Goal: Contribute content: Contribute content

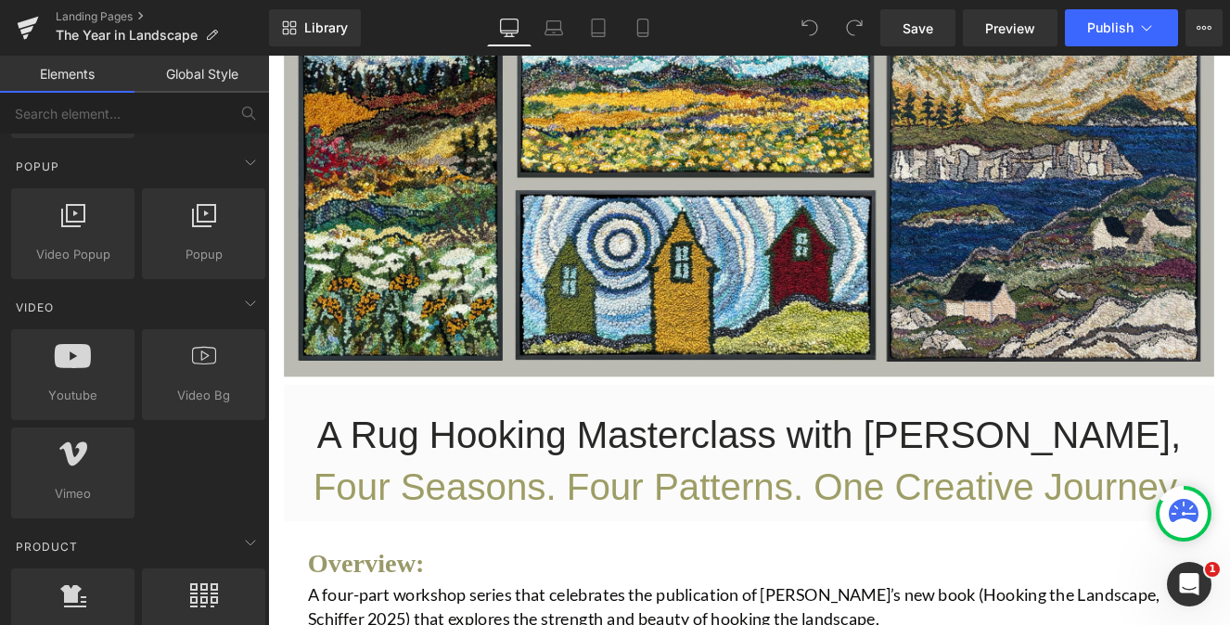
scroll to position [1091, 0]
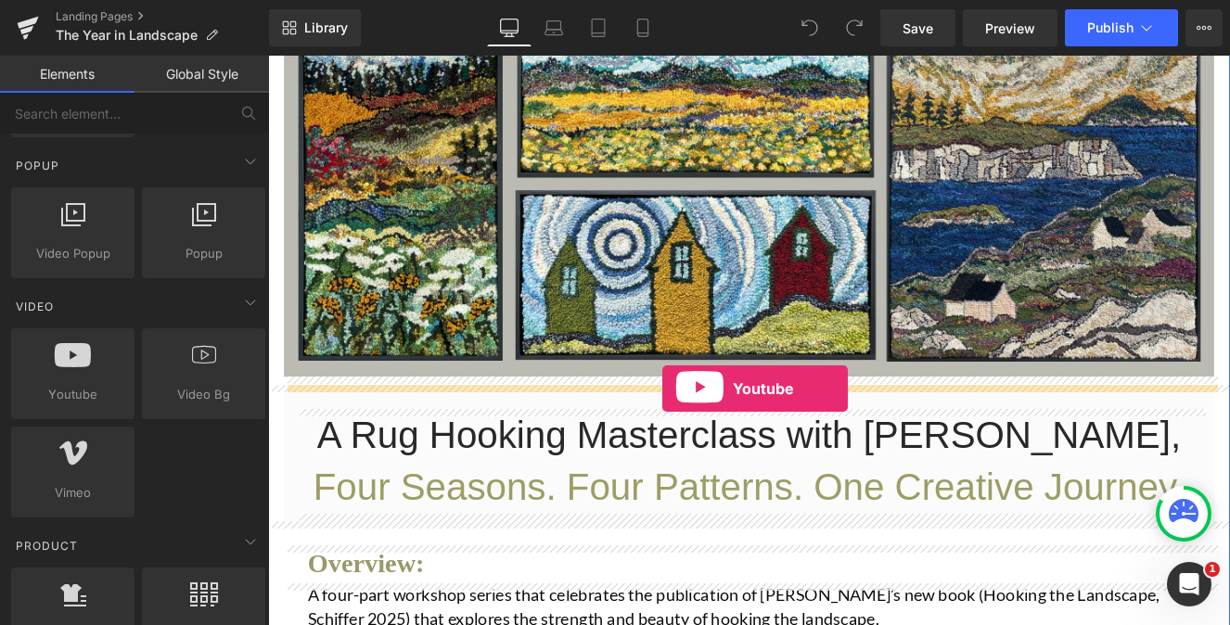
drag, startPoint x: 336, startPoint y: 419, endPoint x: 728, endPoint y: 443, distance: 393.2
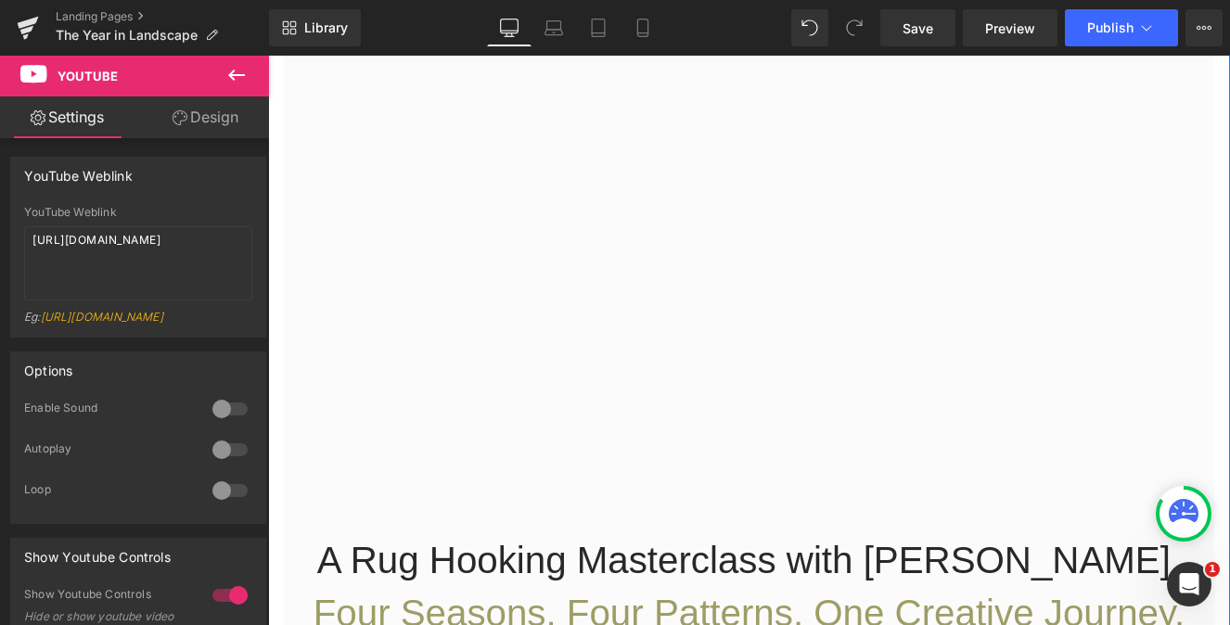
scroll to position [1008, 0]
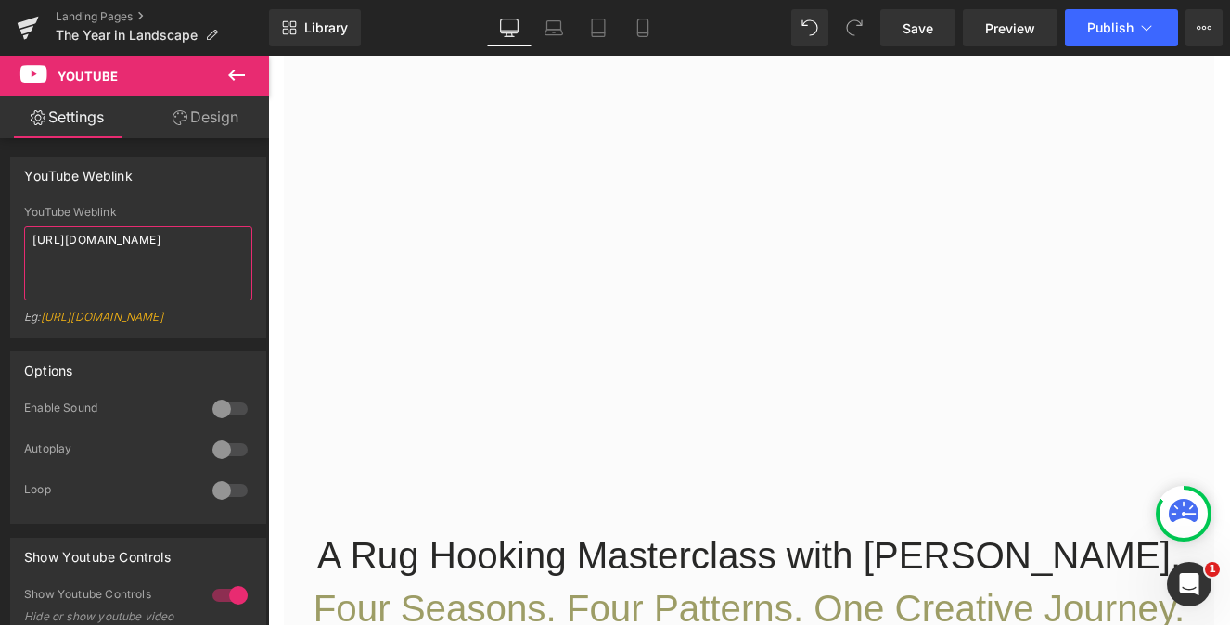
drag, startPoint x: 144, startPoint y: 263, endPoint x: -67, endPoint y: 164, distance: 232.4
click at [0, 164] on html "Youtube You are previewing how the will restyle your page. You can not edit Ele…" at bounding box center [615, 312] width 1230 height 625
paste textarea "[DOMAIN_NAME][URL]"
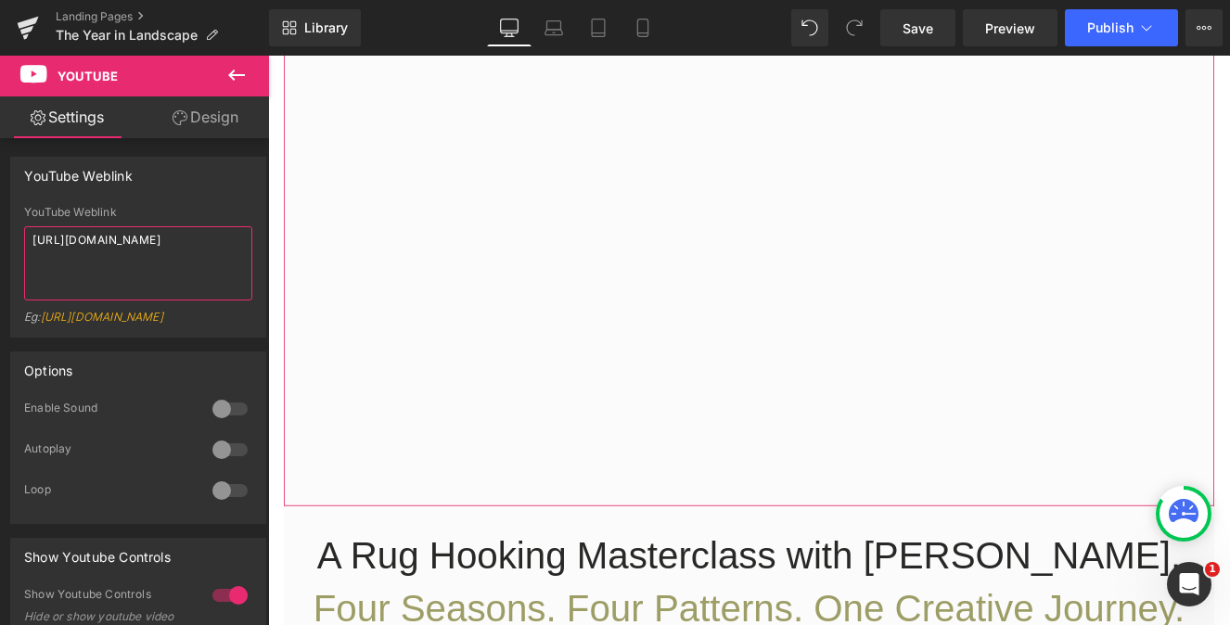
type textarea "[URL][DOMAIN_NAME]"
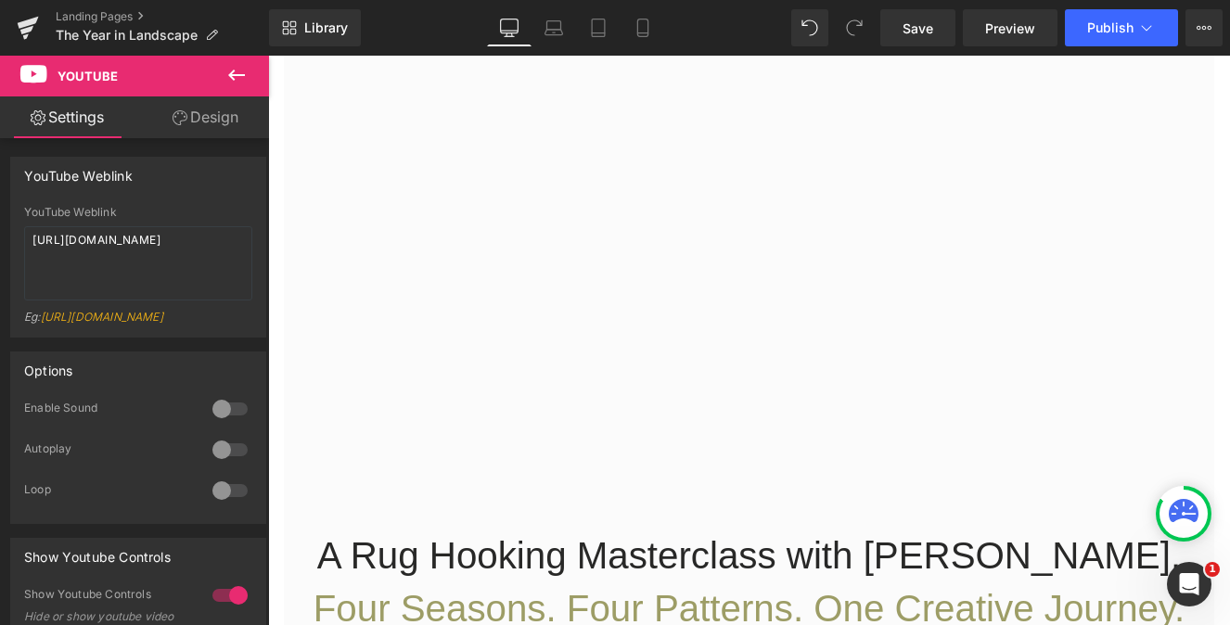
click at [224, 117] on link "Design" at bounding box center [205, 117] width 135 height 42
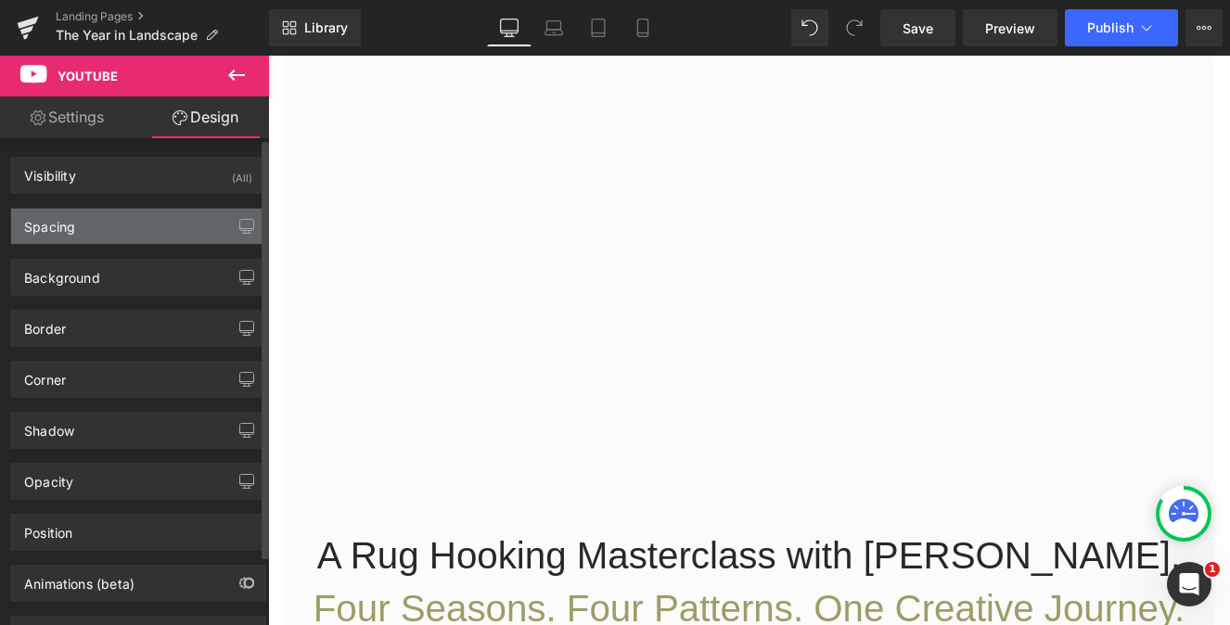
click at [109, 239] on div "Spacing" at bounding box center [138, 226] width 254 height 35
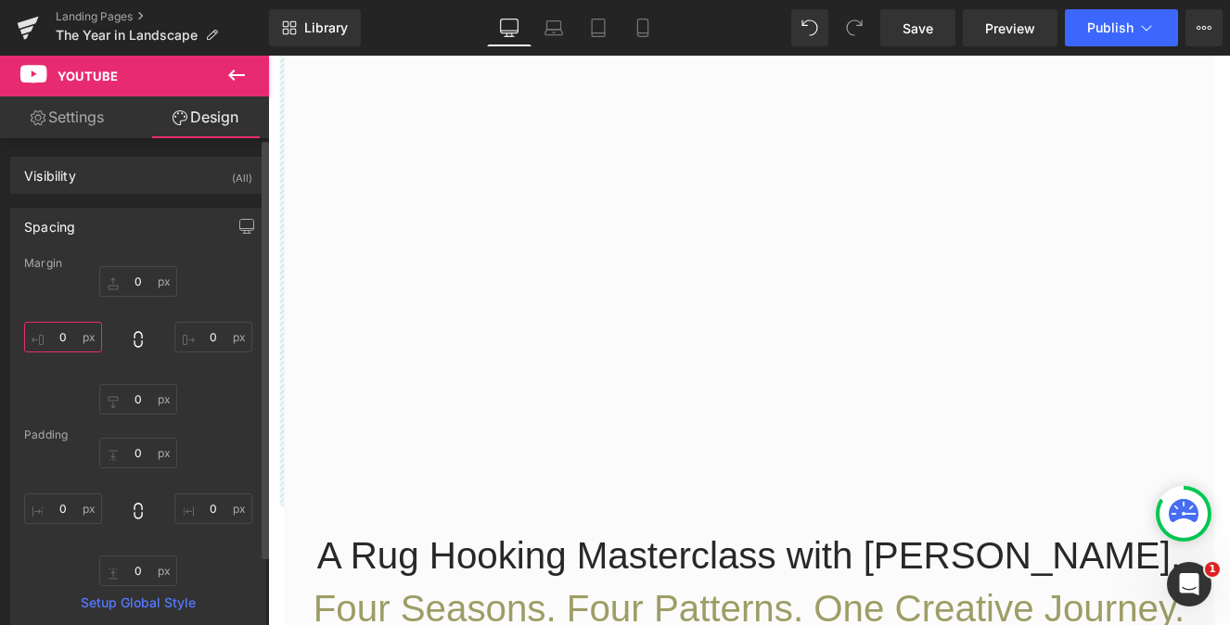
click at [52, 333] on input "0" at bounding box center [63, 337] width 78 height 31
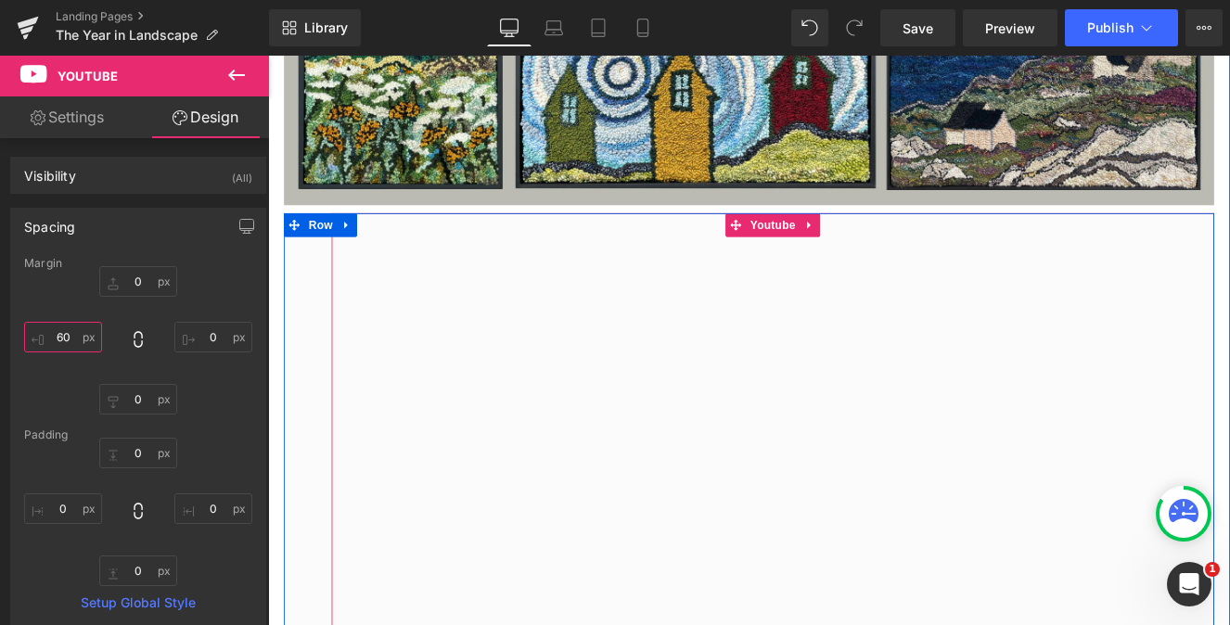
scroll to position [716, 0]
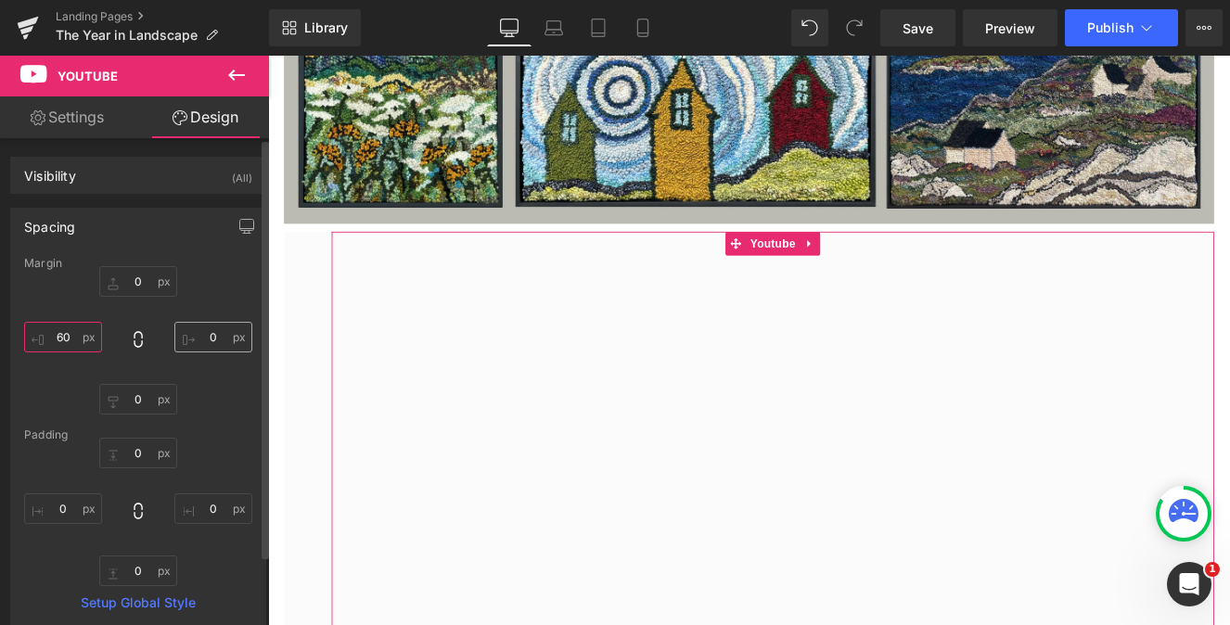
type input "60"
click at [196, 333] on input "0" at bounding box center [213, 337] width 78 height 31
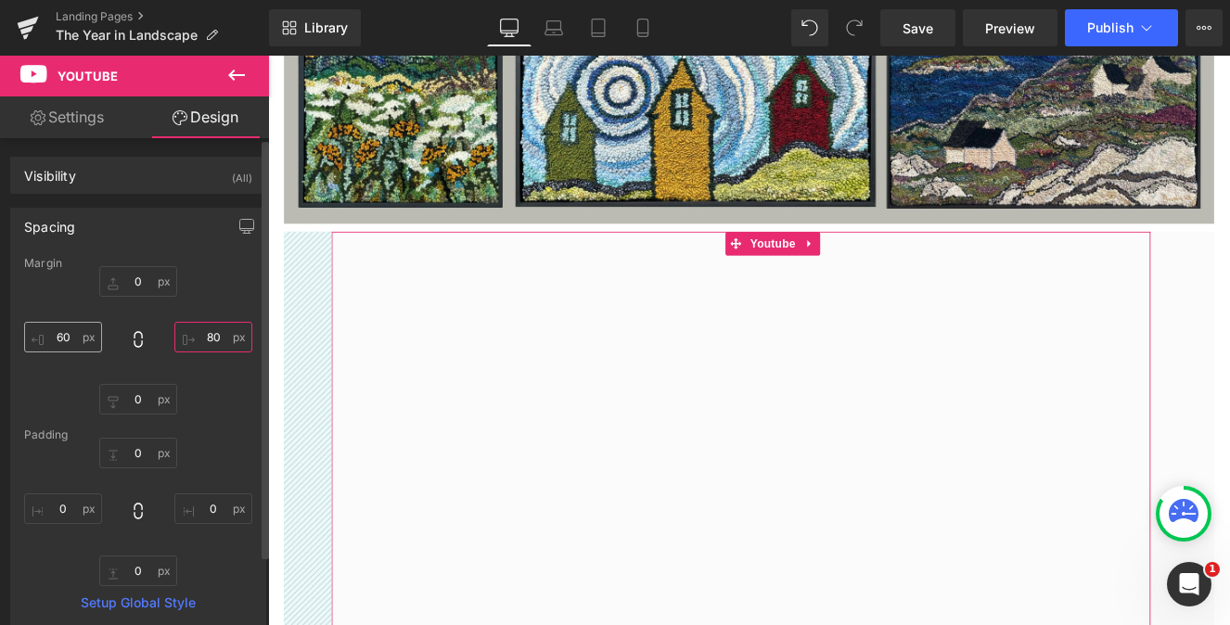
type input "80"
click at [66, 334] on input "60" at bounding box center [63, 337] width 78 height 31
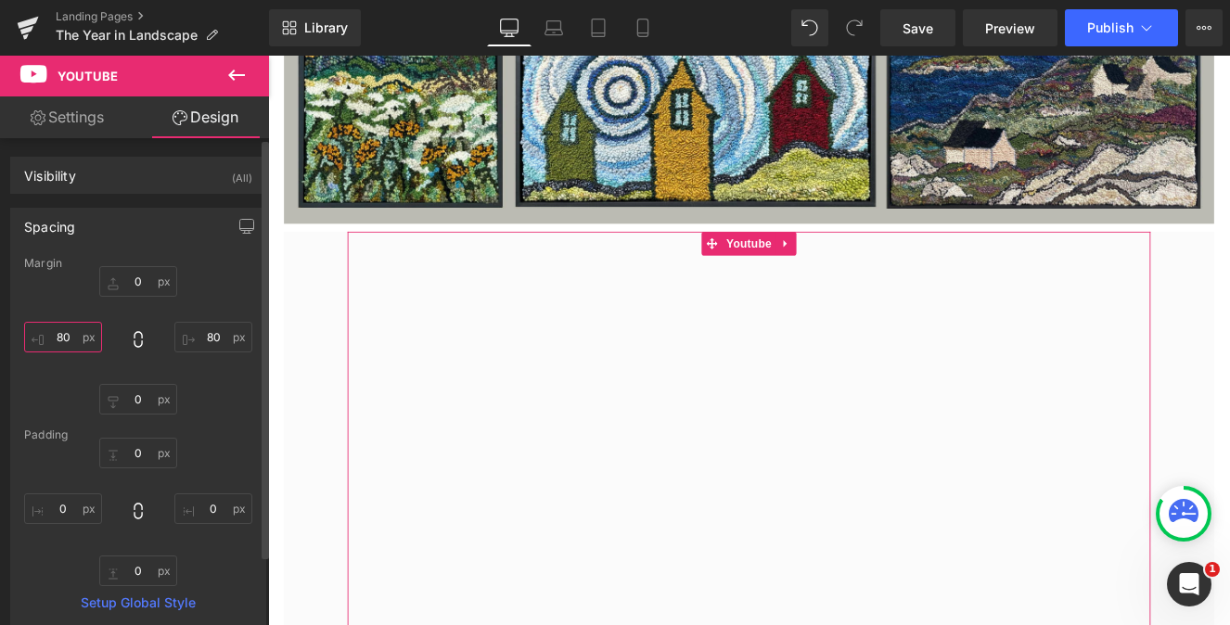
click at [69, 327] on input "80" at bounding box center [63, 337] width 78 height 31
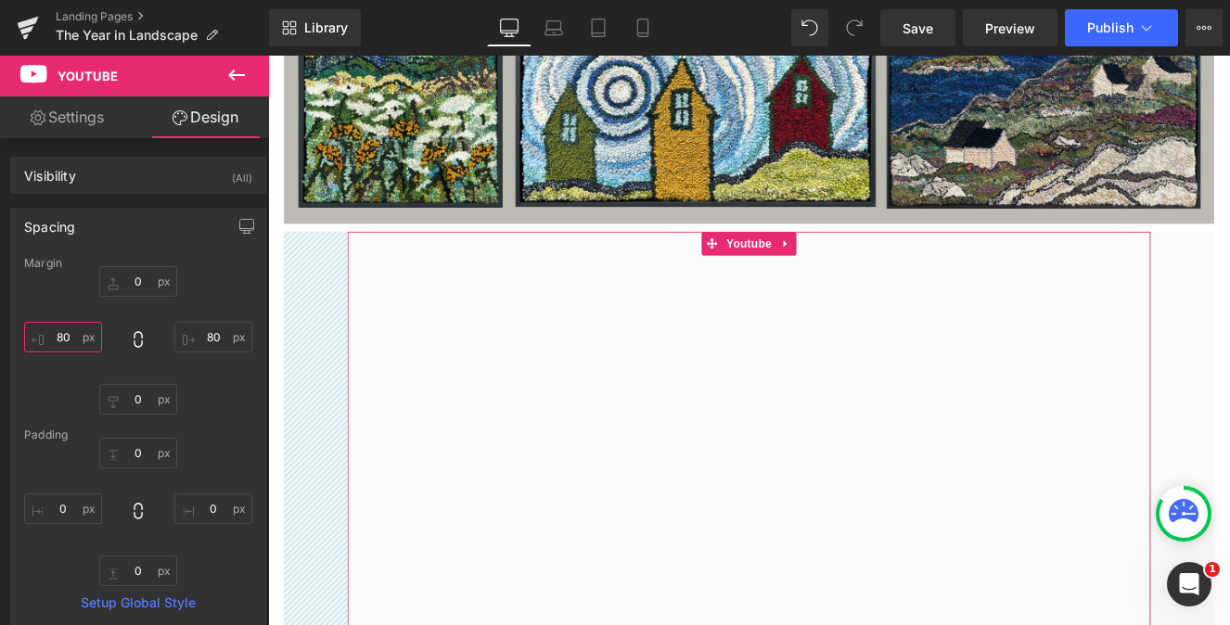
drag, startPoint x: 75, startPoint y: 336, endPoint x: -12, endPoint y: 338, distance: 87.2
click at [0, 338] on html "Youtube You are previewing how the will restyle your page. You can not edit Ele…" at bounding box center [615, 312] width 1230 height 625
click at [70, 337] on input "80" at bounding box center [63, 337] width 78 height 31
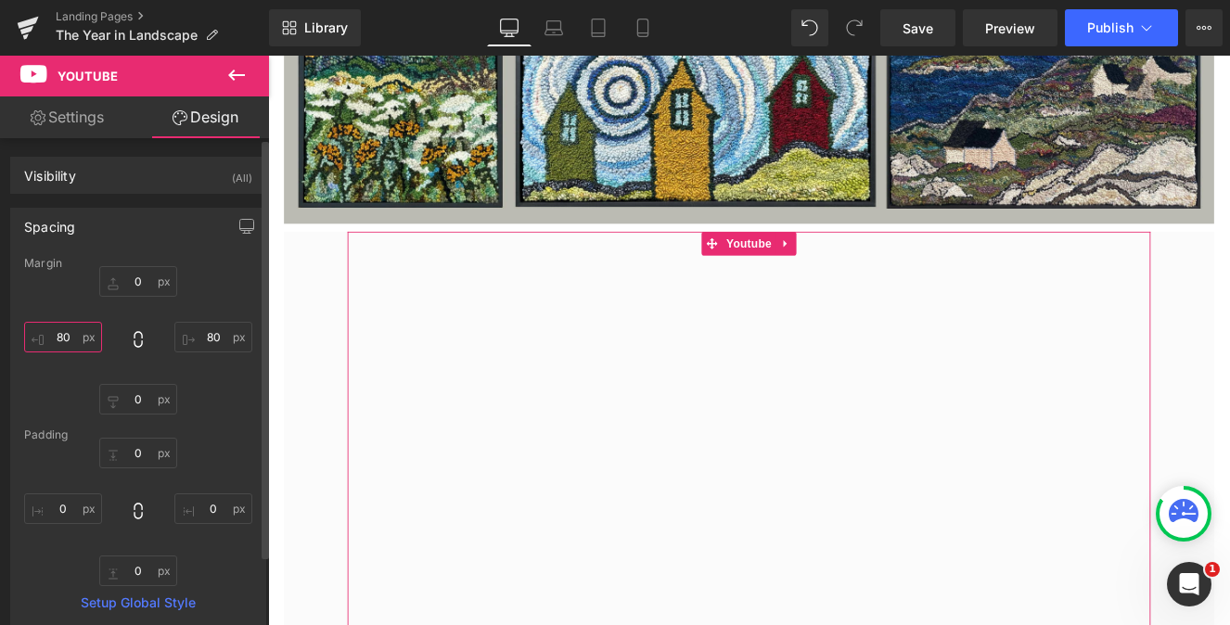
click at [70, 337] on input "80" at bounding box center [63, 337] width 78 height 31
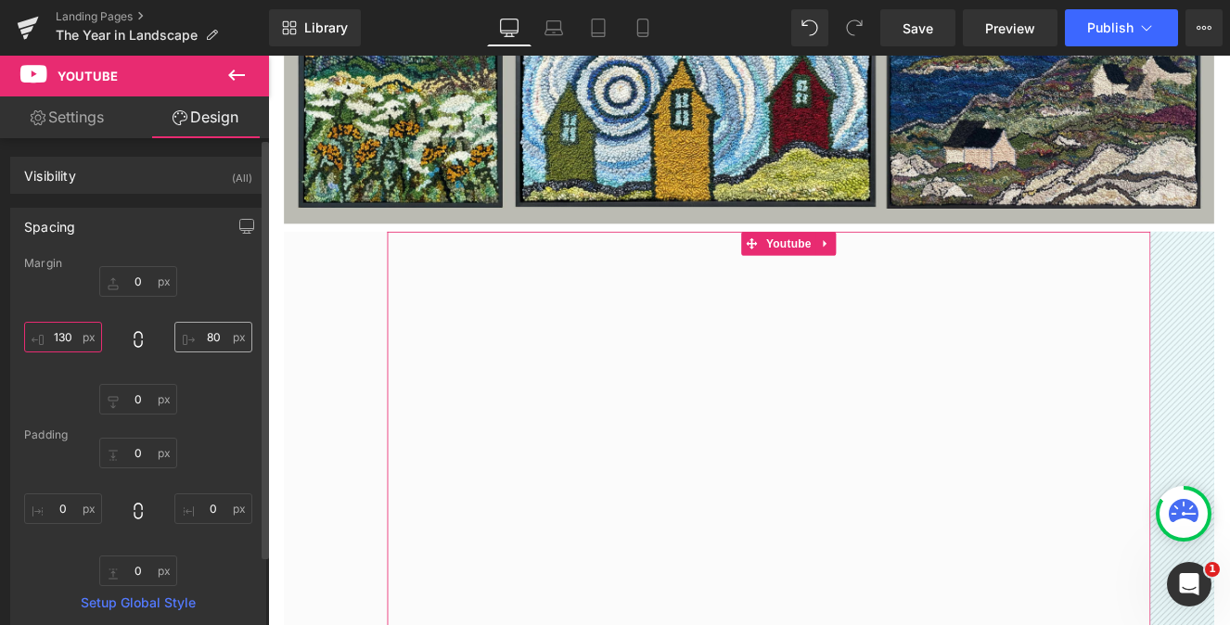
type input "130"
click at [204, 335] on input "80" at bounding box center [213, 337] width 78 height 31
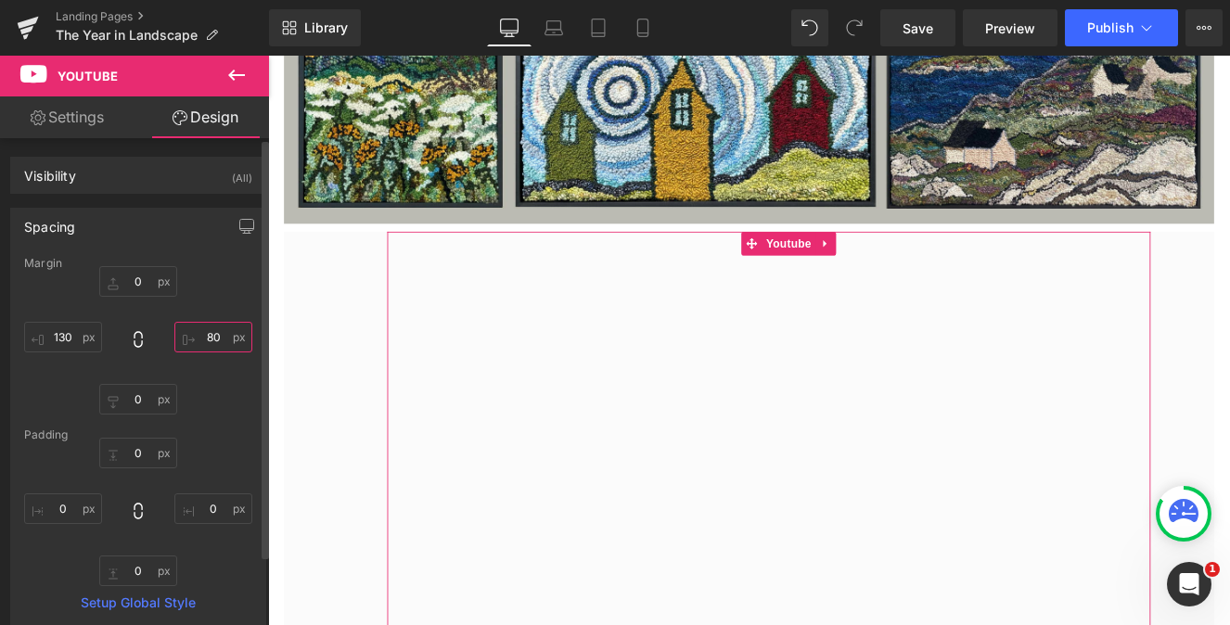
click at [204, 335] on input "80" at bounding box center [213, 337] width 78 height 31
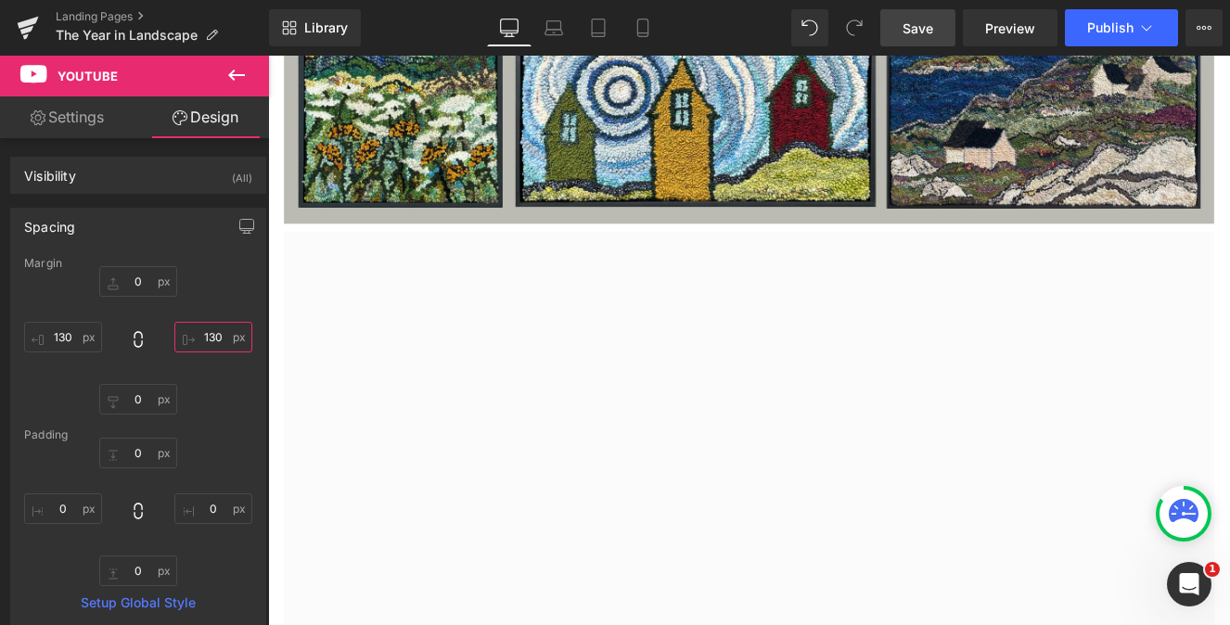
type input "130"
click at [924, 38] on link "Save" at bounding box center [917, 27] width 75 height 37
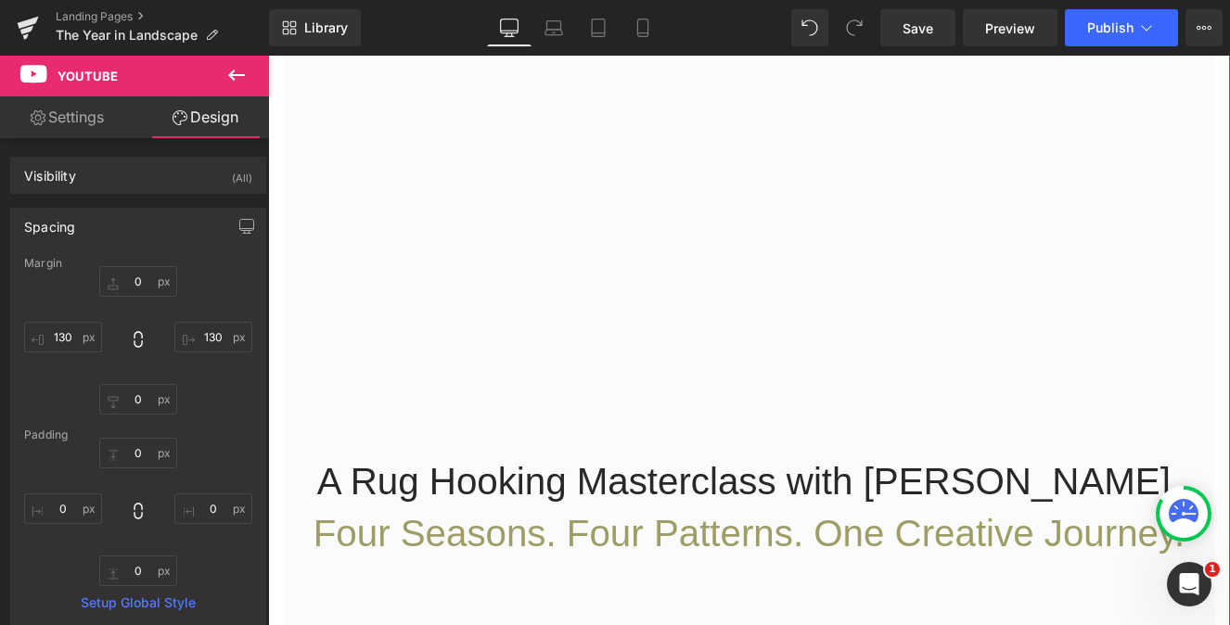
scroll to position [1226, 0]
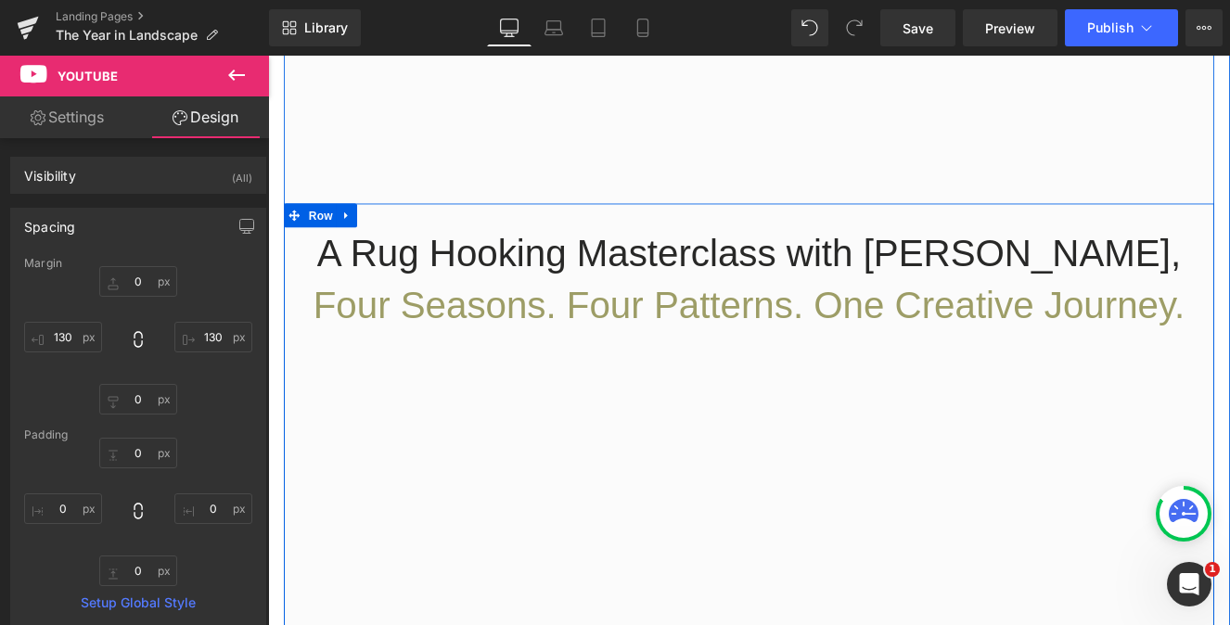
click at [812, 530] on div "A Rug Hooking Masterclass with [PERSON_NAME],  Four Seasons. Four Patterns. One…" at bounding box center [829, 613] width 1085 height 770
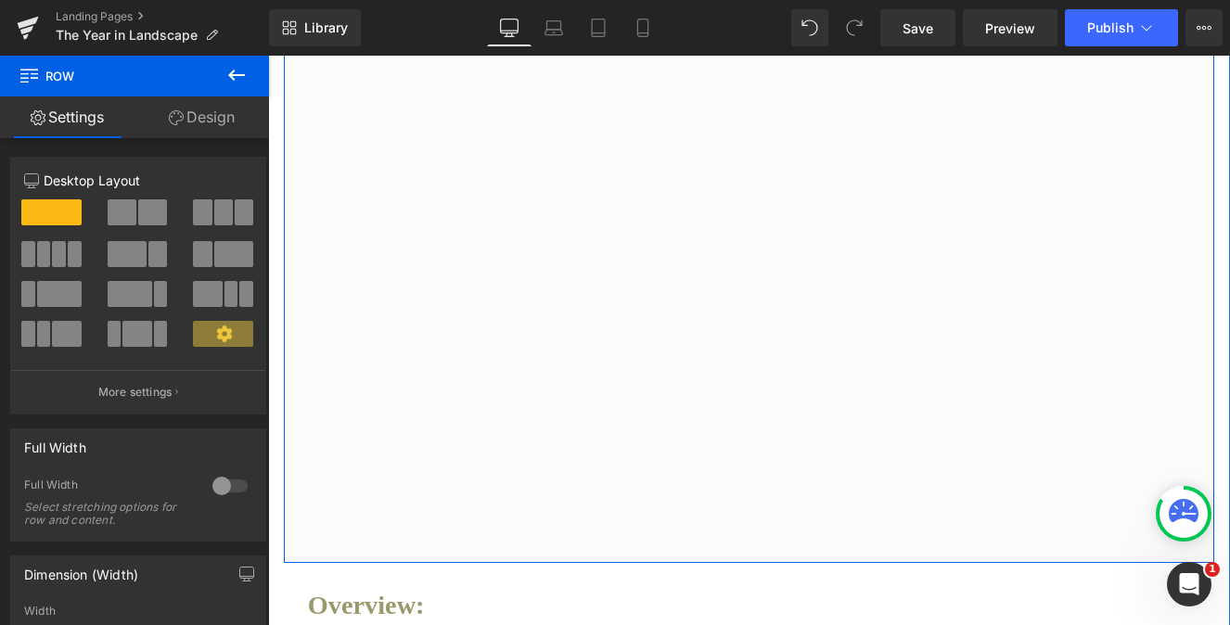
scroll to position [1585, 0]
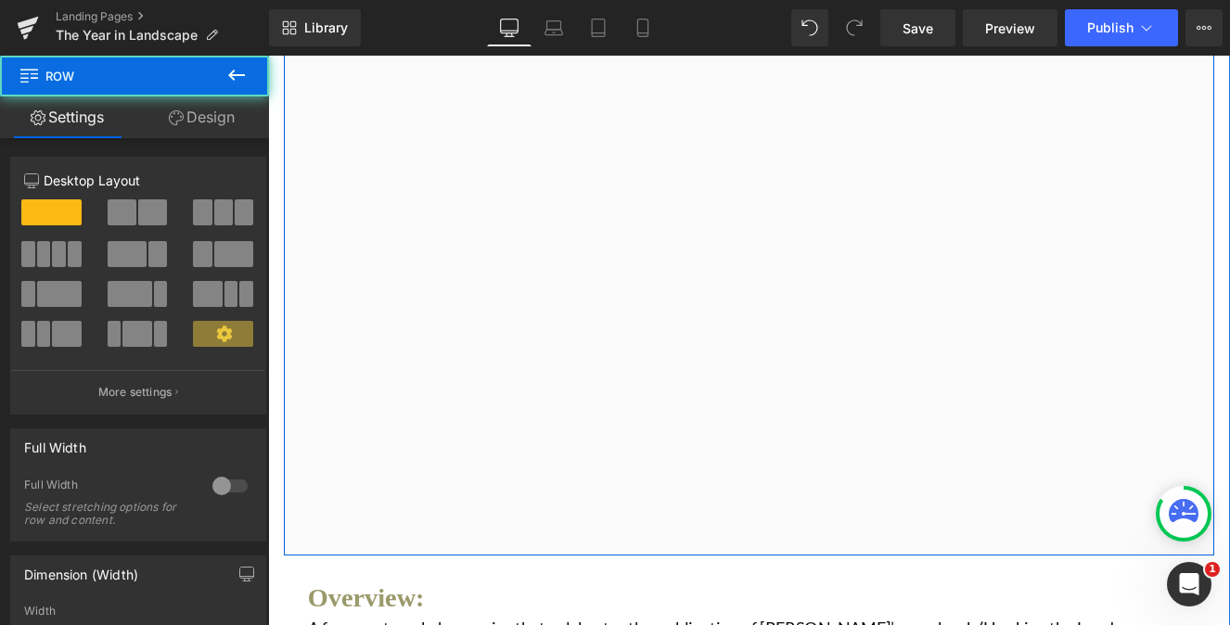
click at [394, 624] on div "A Rug Hooking Masterclass with [PERSON_NAME],  Four Seasons. Four Patterns. One…" at bounding box center [829, 254] width 1085 height 770
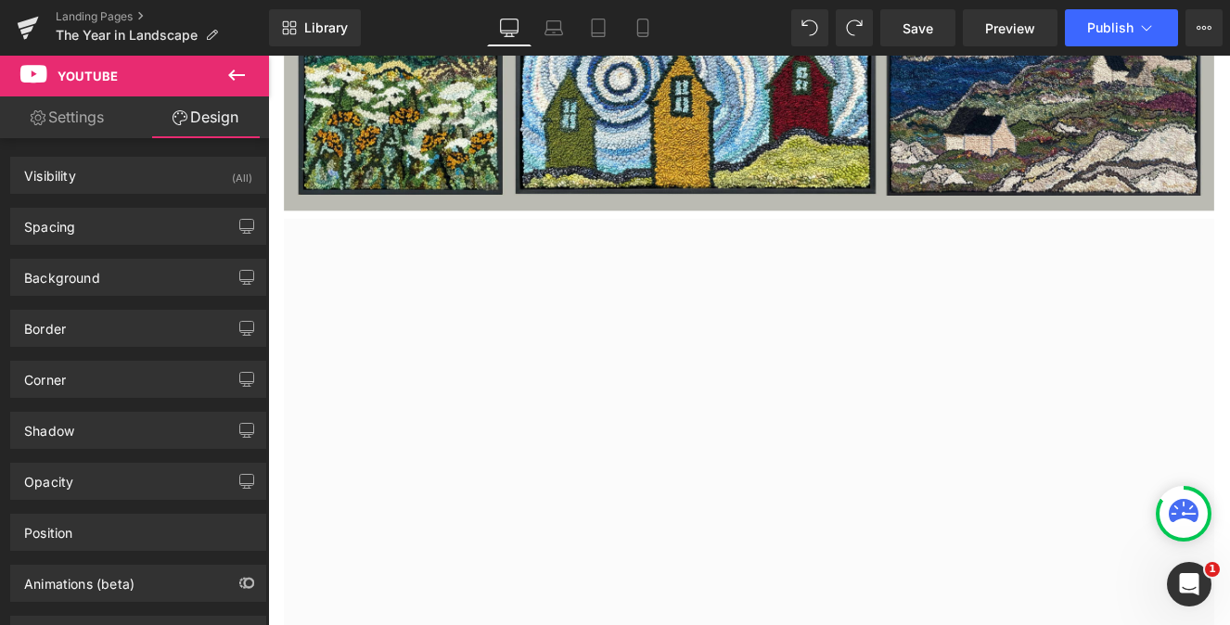
scroll to position [729, 0]
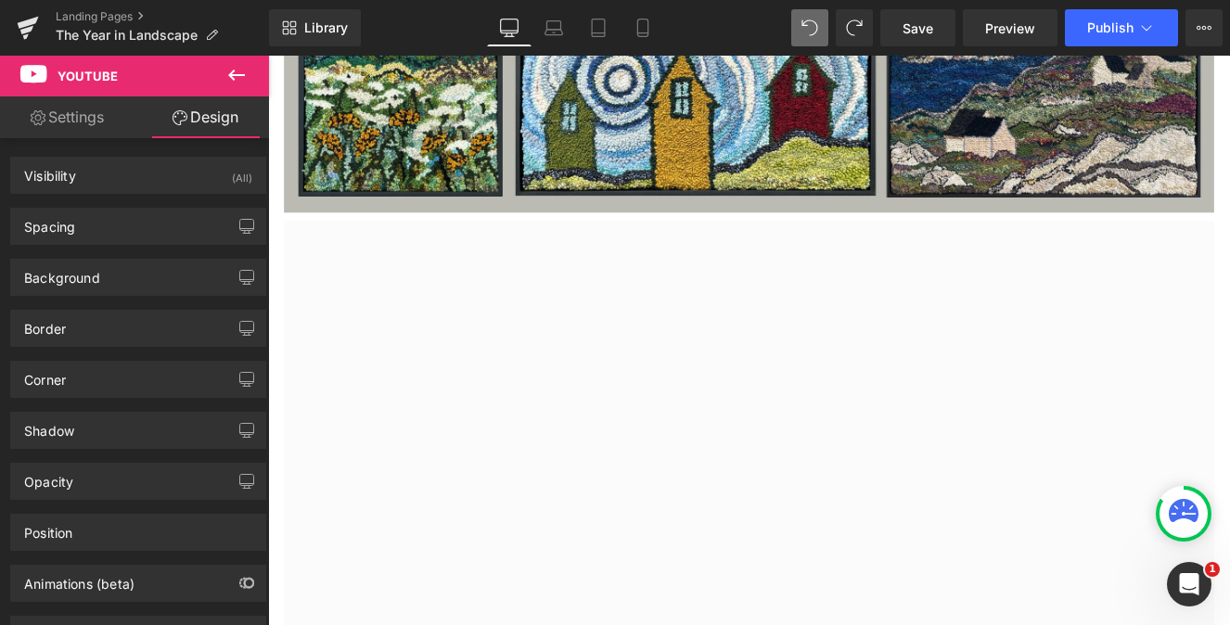
type textarea "[URL][DOMAIN_NAME]"
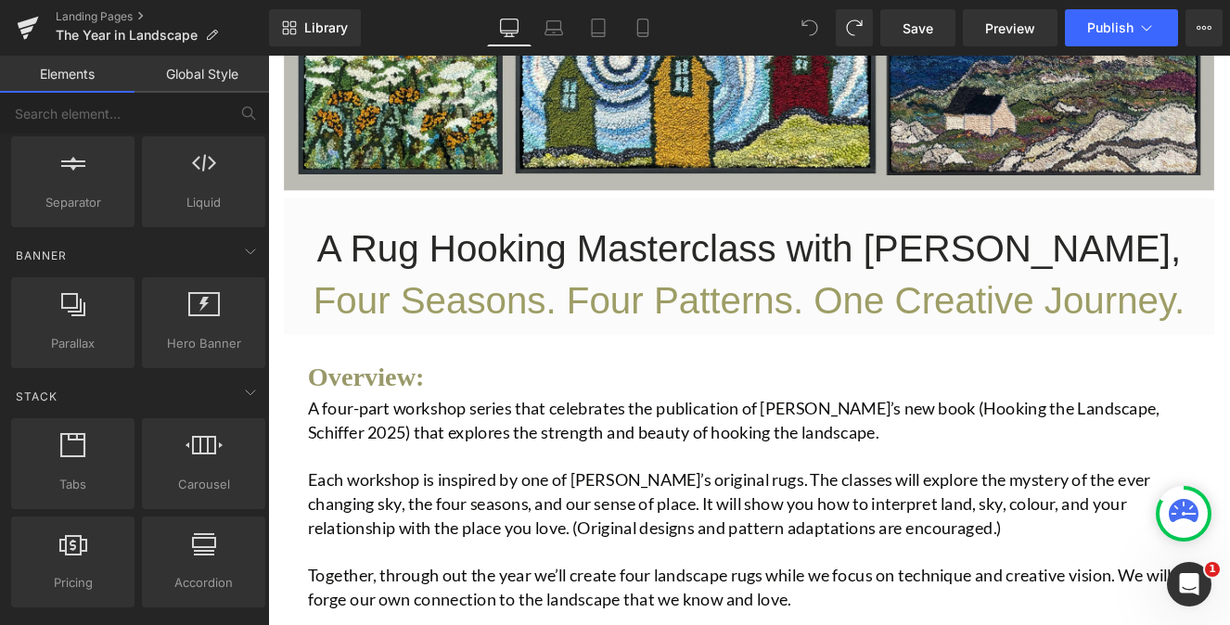
scroll to position [0, 0]
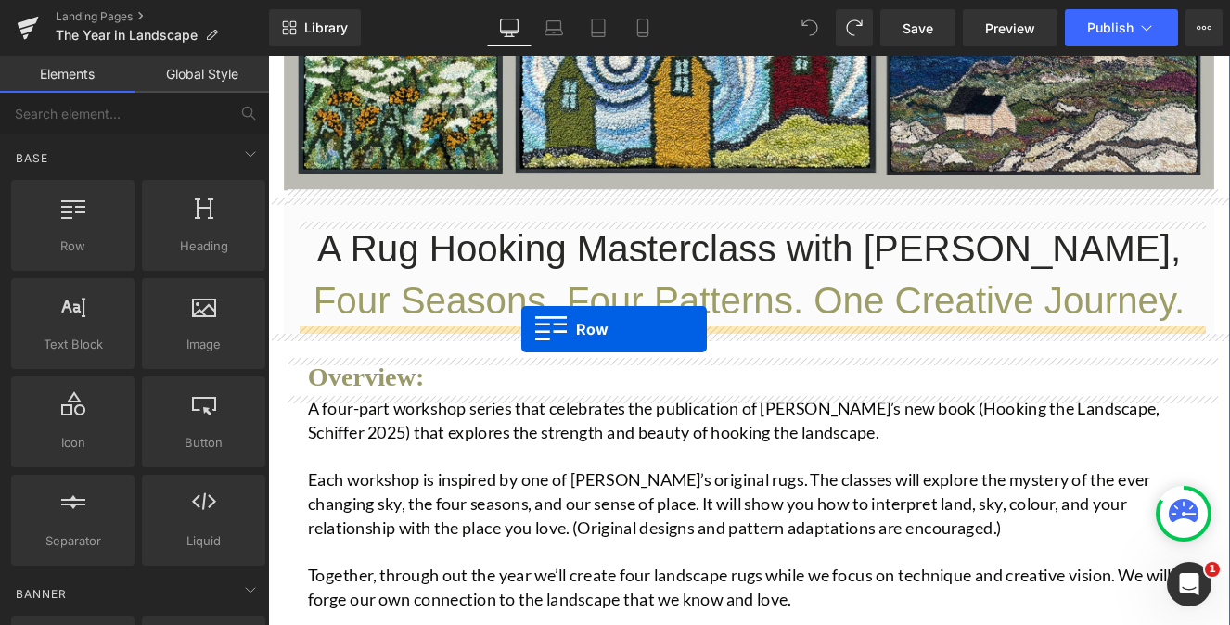
drag, startPoint x: 340, startPoint y: 264, endPoint x: 563, endPoint y: 376, distance: 249.8
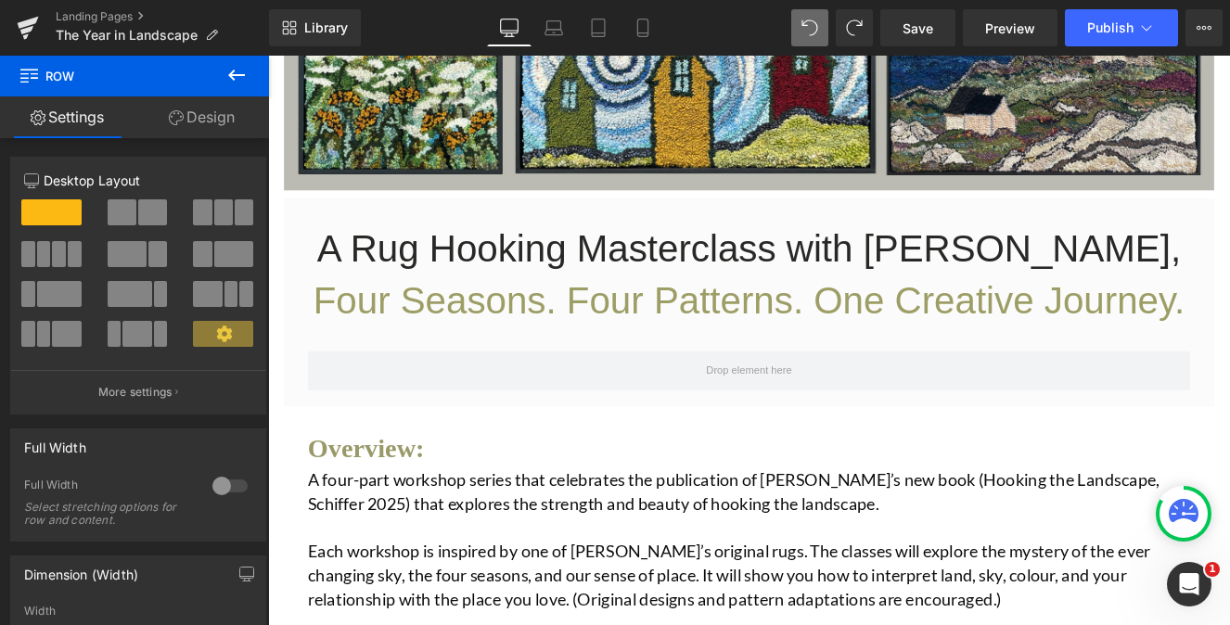
click at [233, 78] on icon at bounding box center [236, 75] width 17 height 11
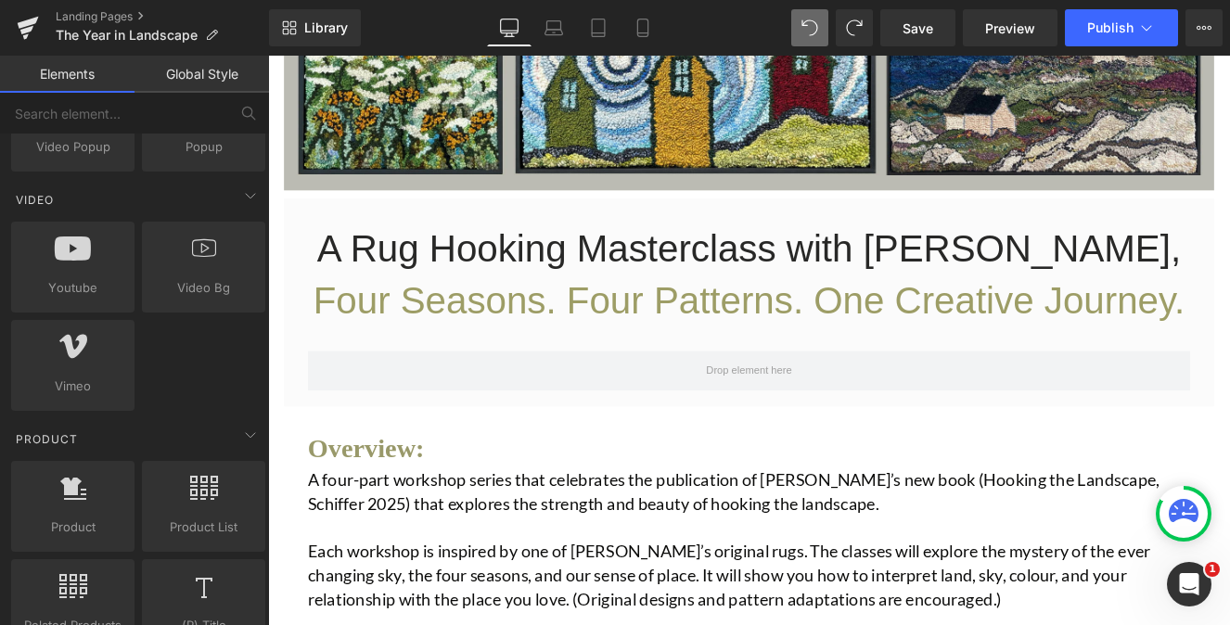
scroll to position [1206, 0]
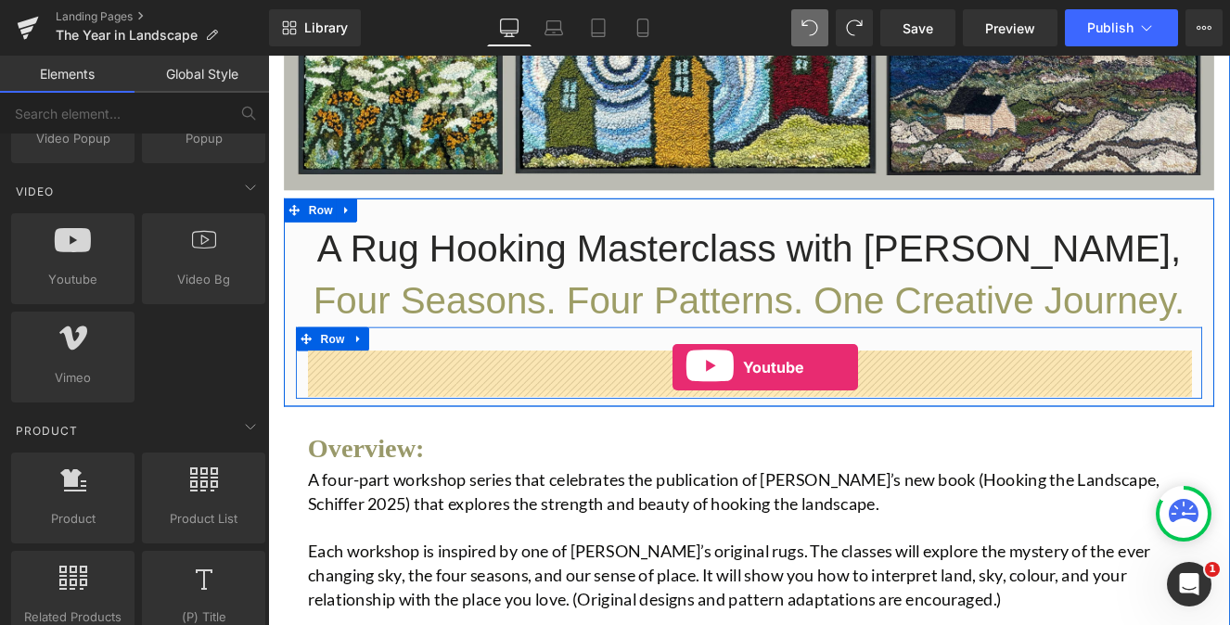
drag, startPoint x: 333, startPoint y: 302, endPoint x: 740, endPoint y: 419, distance: 423.7
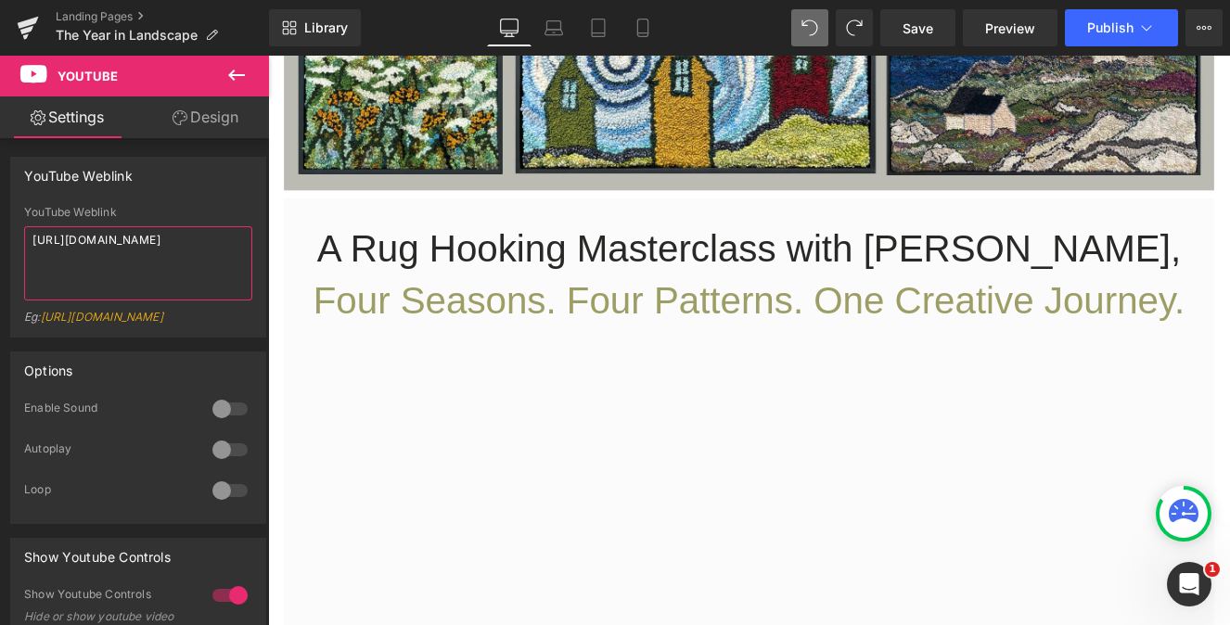
drag, startPoint x: 171, startPoint y: 249, endPoint x: -67, endPoint y: 196, distance: 243.3
click at [0, 196] on html "Youtube You are previewing how the will restyle your page. You can not edit Ele…" at bounding box center [615, 312] width 1230 height 625
paste textarea "[DOMAIN_NAME][URL]"
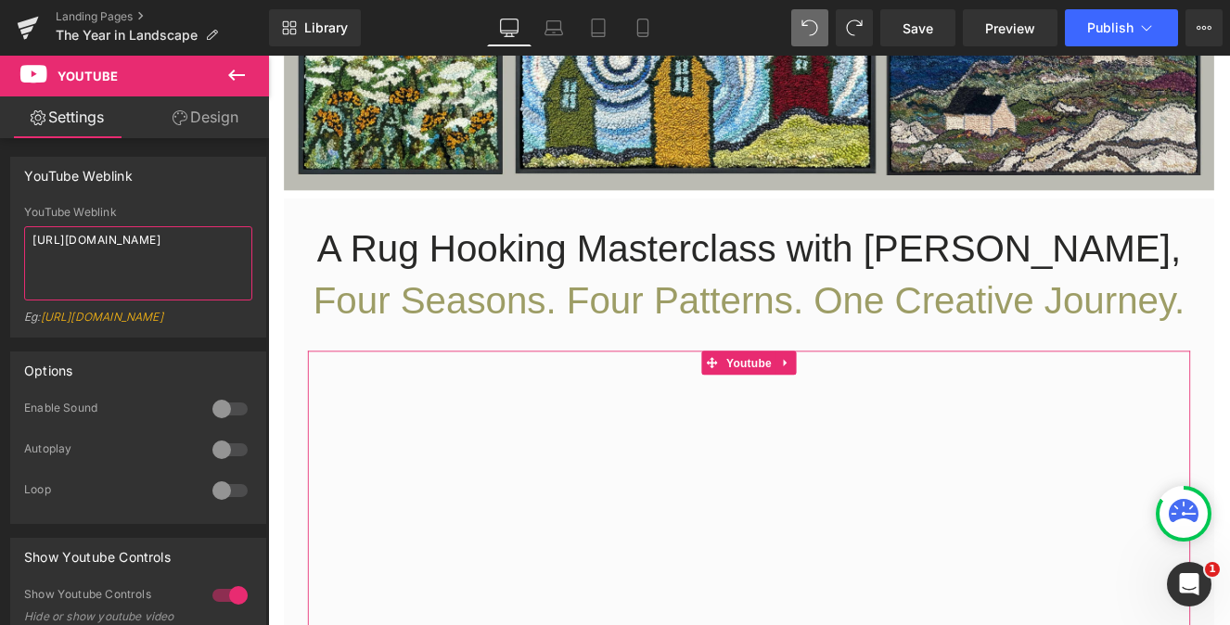
type textarea "[URL][DOMAIN_NAME]"
click at [219, 121] on link "Design" at bounding box center [205, 117] width 135 height 42
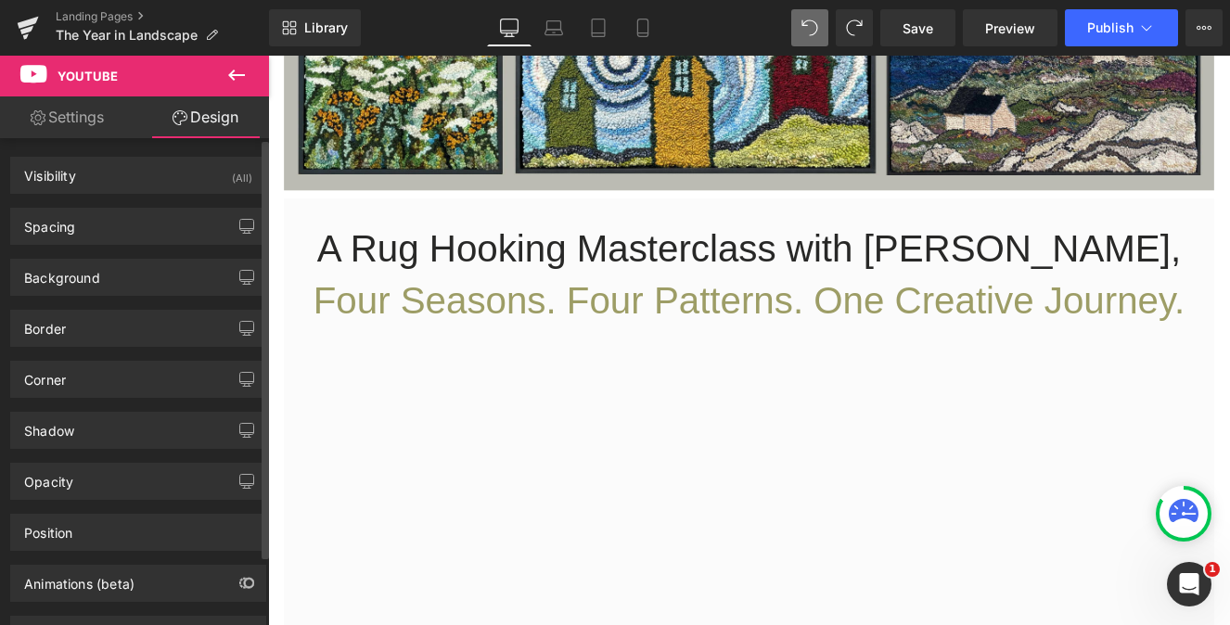
click at [39, 245] on div "Background Color & Image color transparent Color transparent 0 % Image Replace …" at bounding box center [138, 270] width 277 height 51
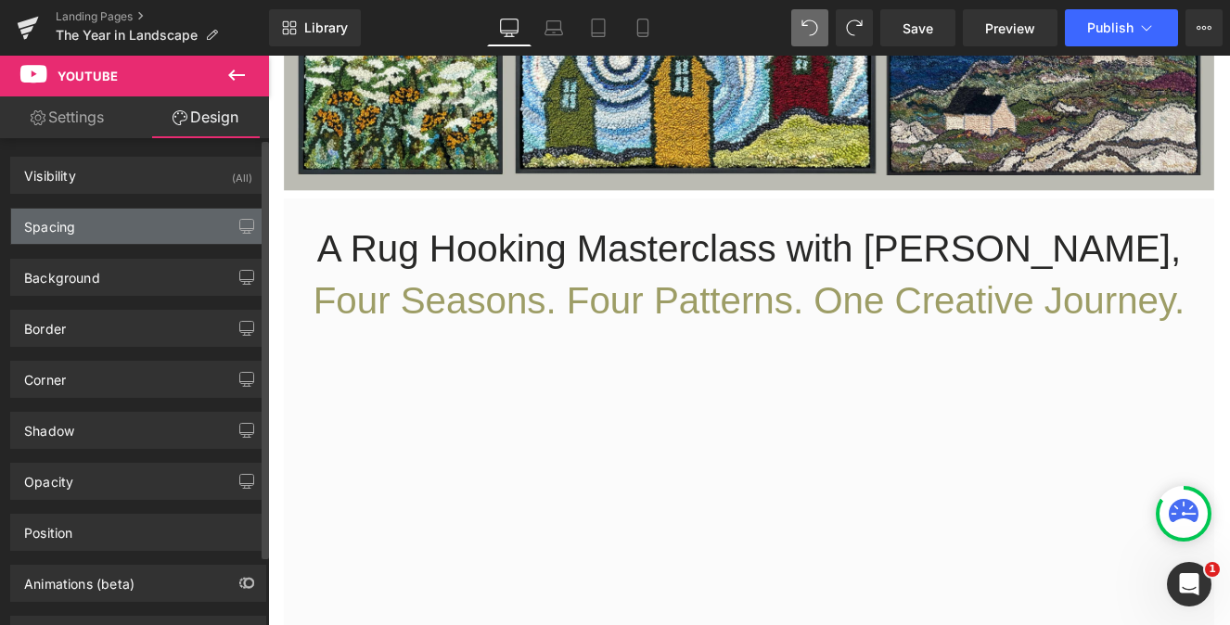
click at [42, 226] on div "Spacing" at bounding box center [49, 222] width 51 height 26
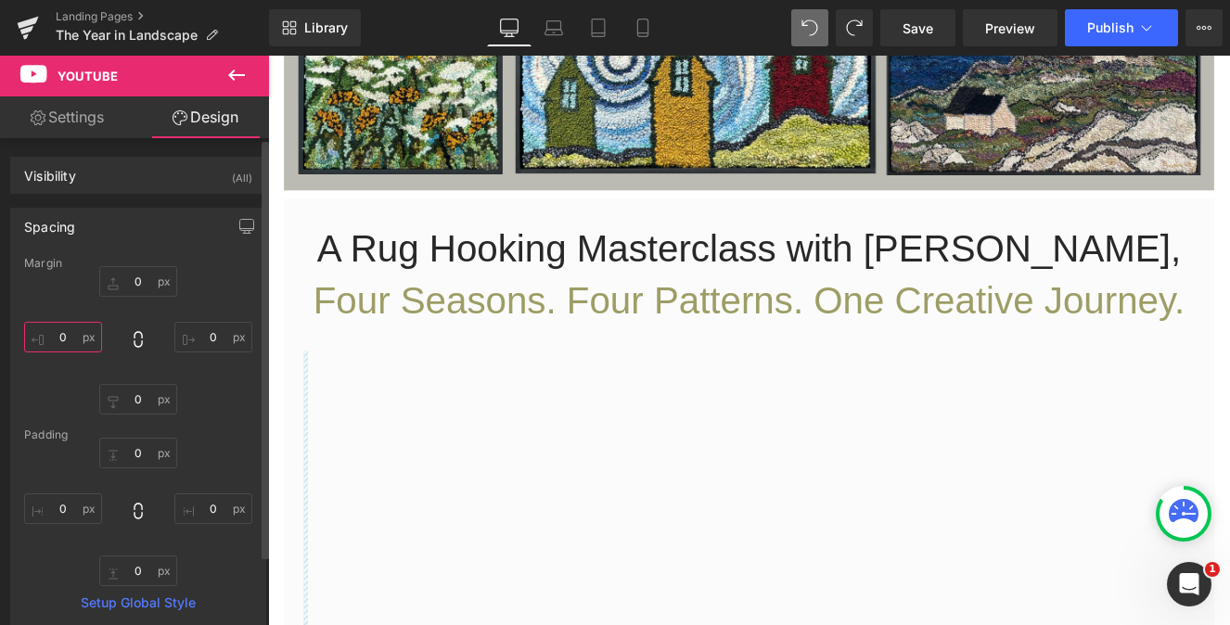
click at [68, 334] on input "0" at bounding box center [63, 337] width 78 height 31
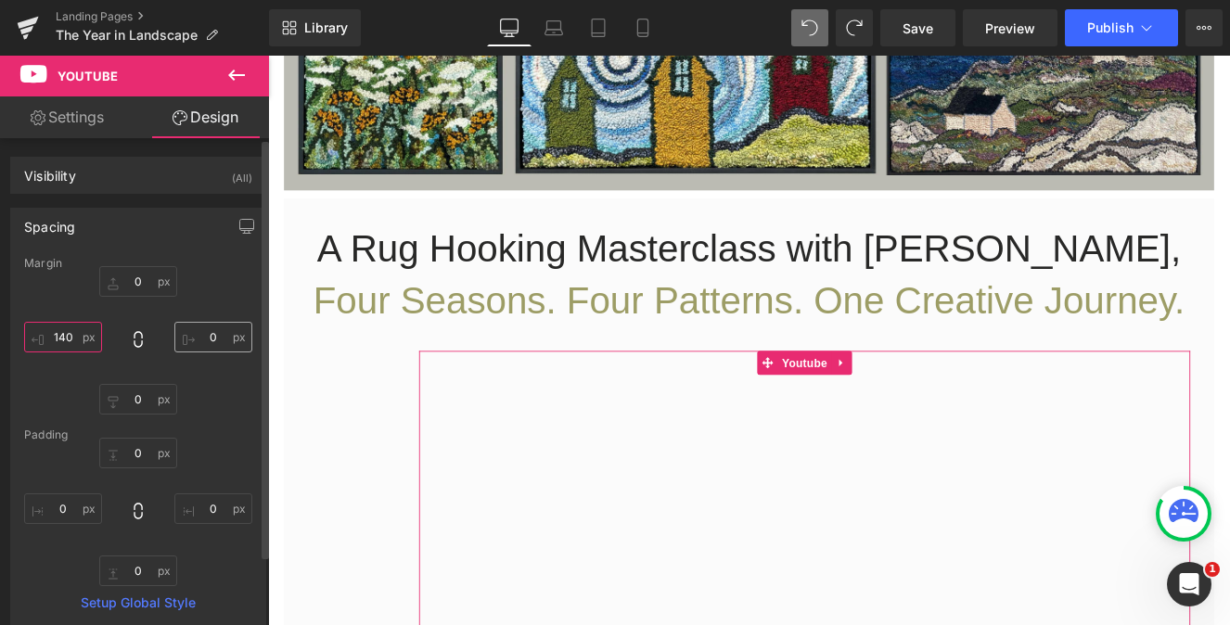
type input "140"
click at [218, 336] on input "0" at bounding box center [213, 337] width 78 height 31
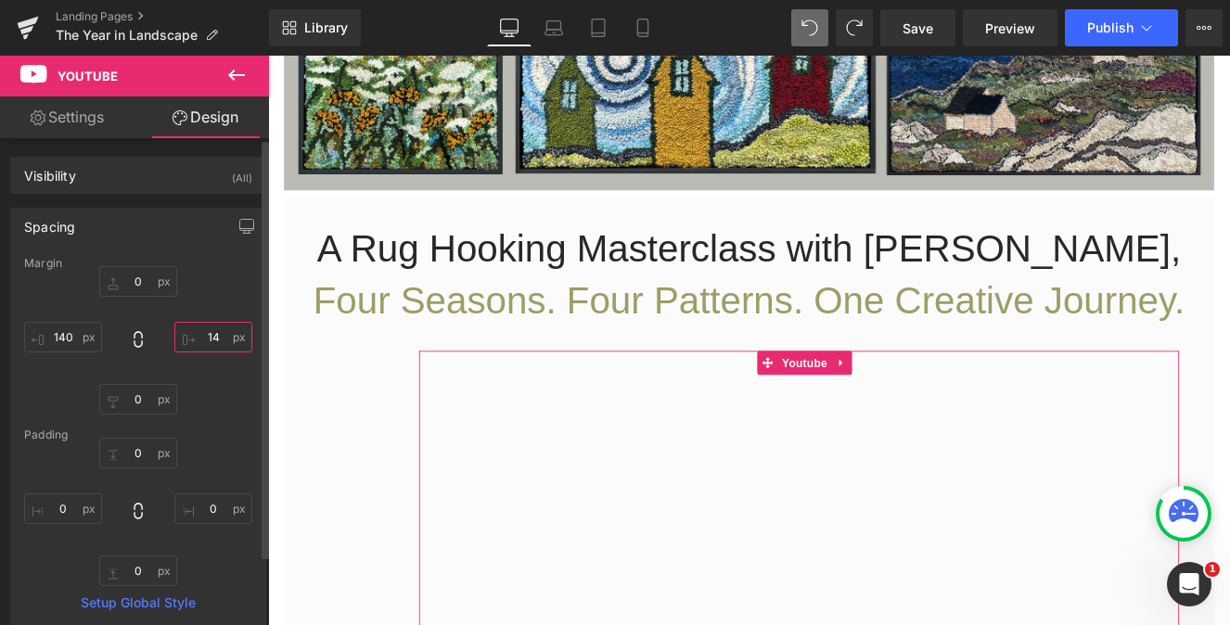
type input "140"
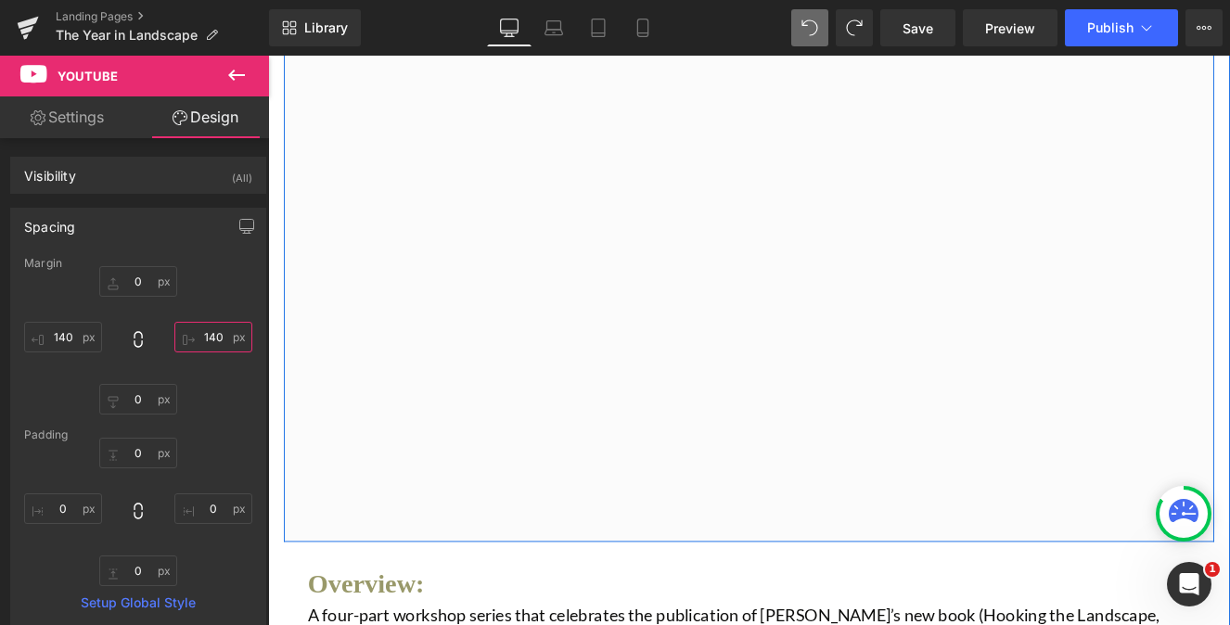
scroll to position [1164, 0]
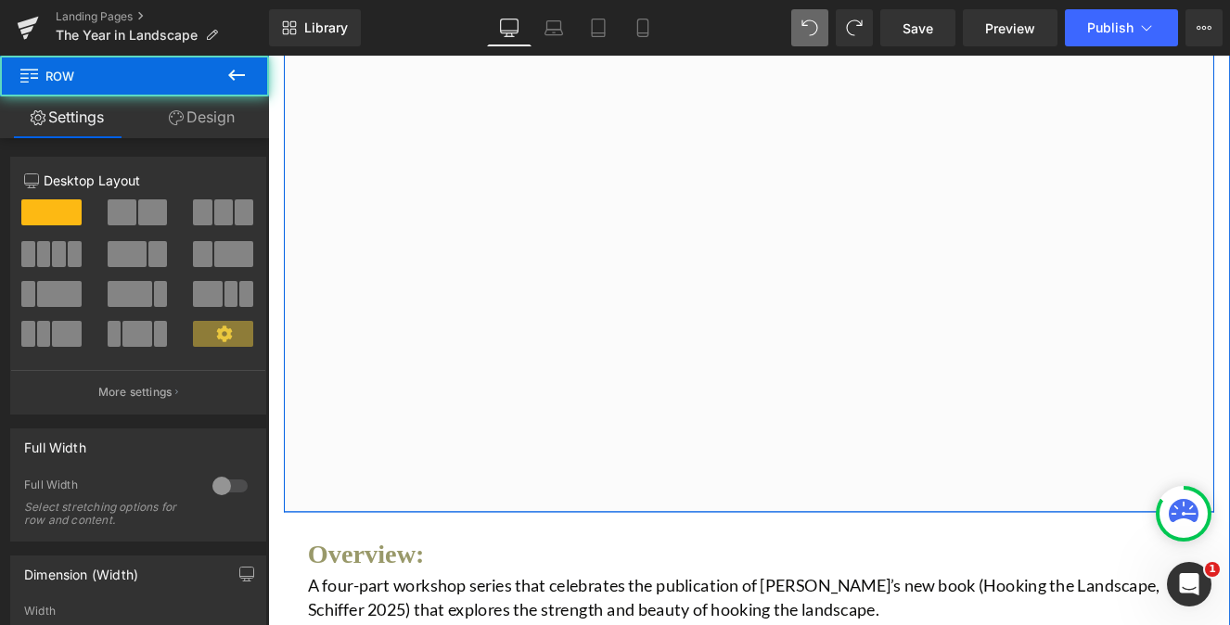
click at [738, 543] on div "A Rug Hooking Masterclass with [PERSON_NAME],  Four Seasons. Four Patterns. One…" at bounding box center [829, 202] width 1085 height 776
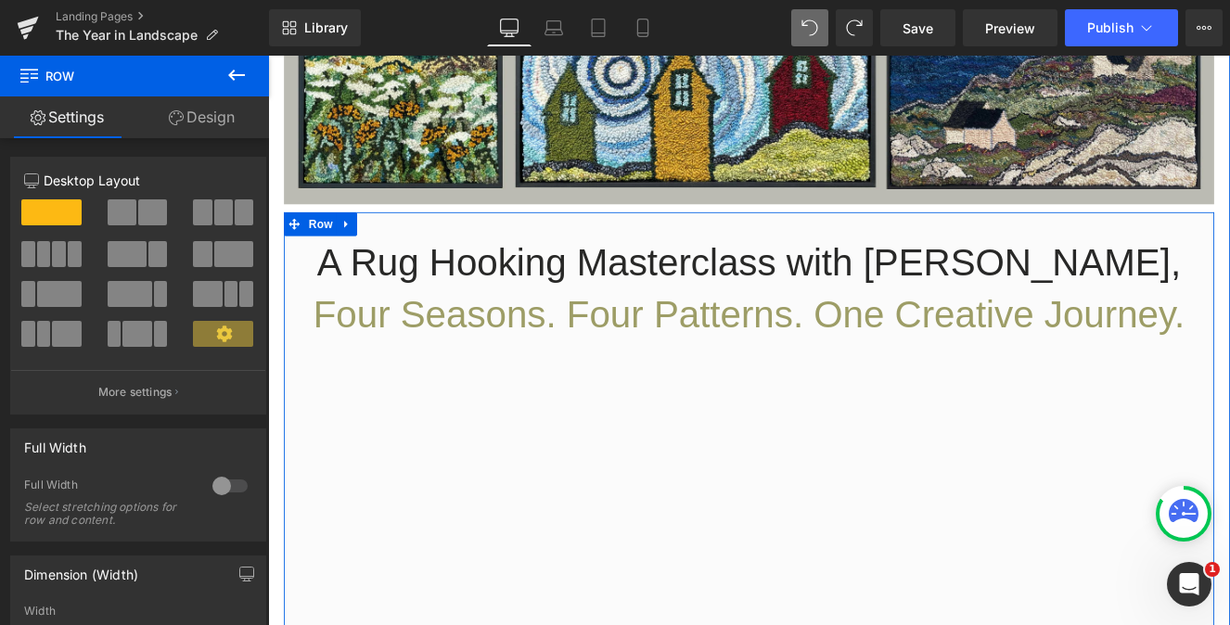
scroll to position [742, 0]
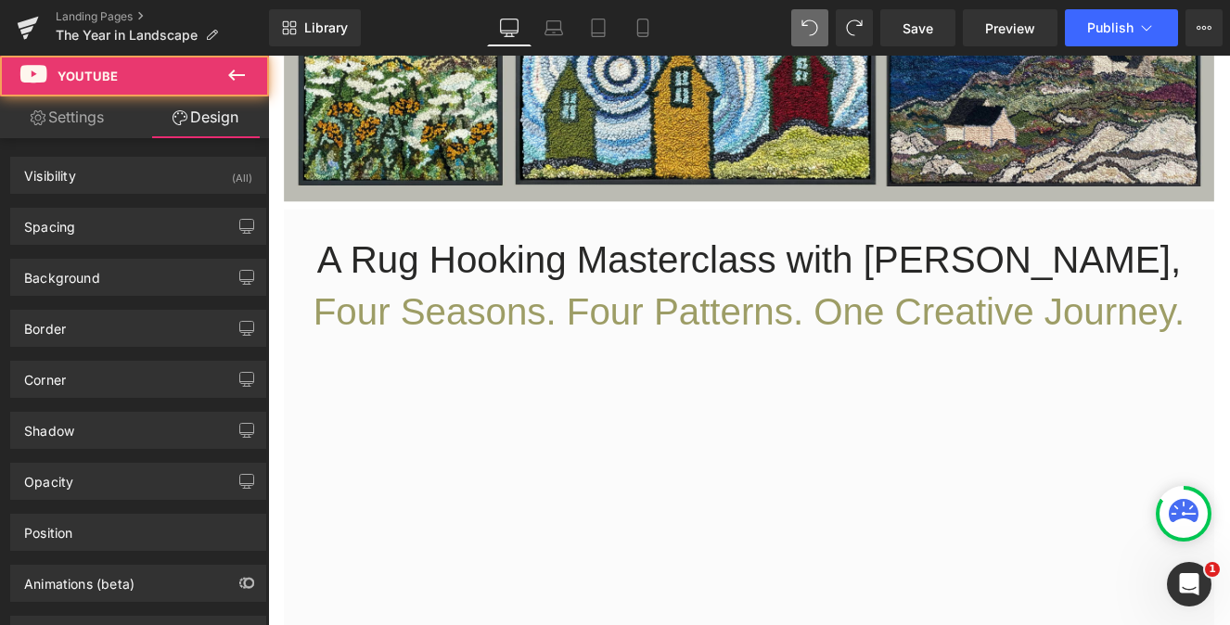
type textarea "[URL][DOMAIN_NAME]"
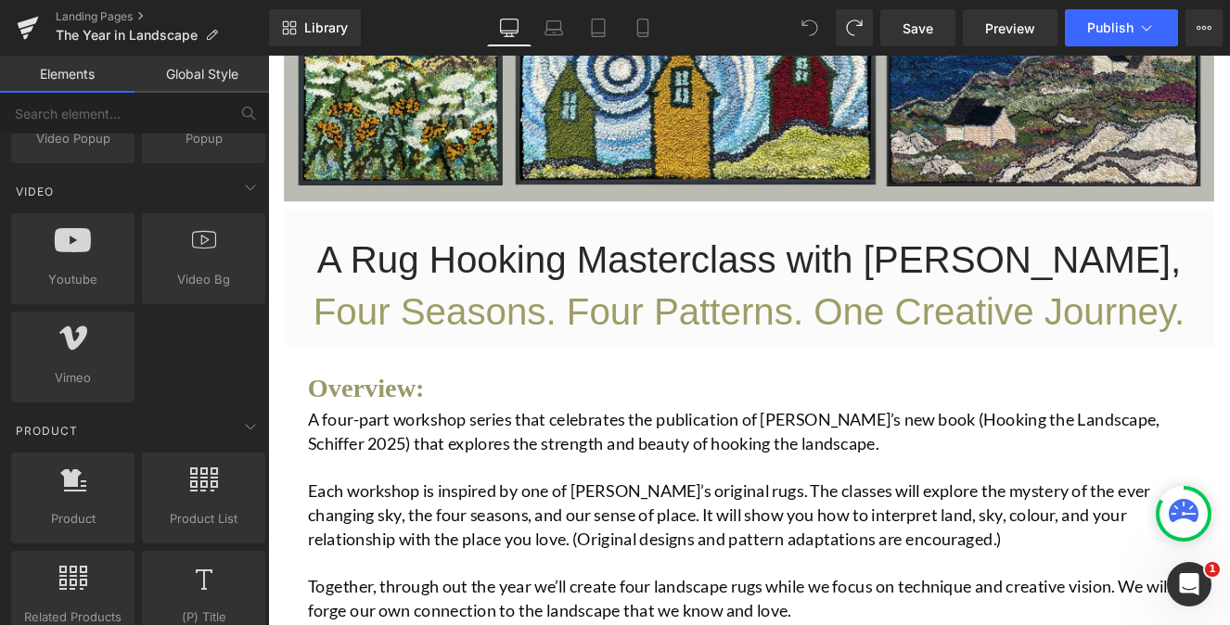
click at [815, 20] on icon at bounding box center [810, 27] width 17 height 17
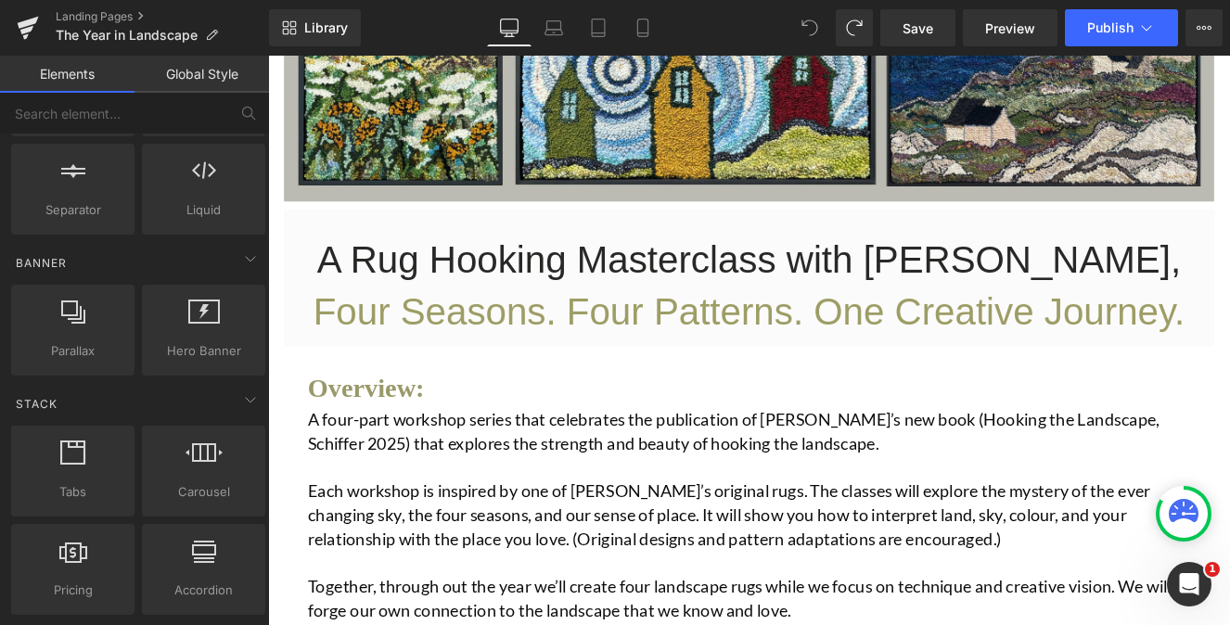
scroll to position [0, 0]
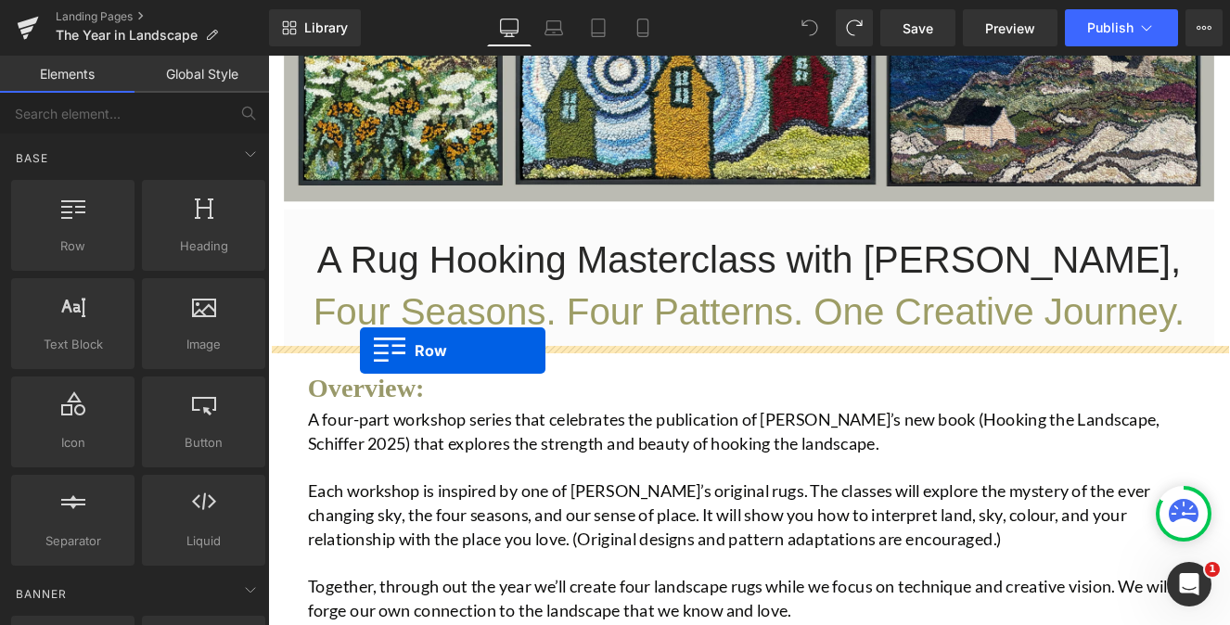
drag, startPoint x: 335, startPoint y: 265, endPoint x: 375, endPoint y: 400, distance: 140.3
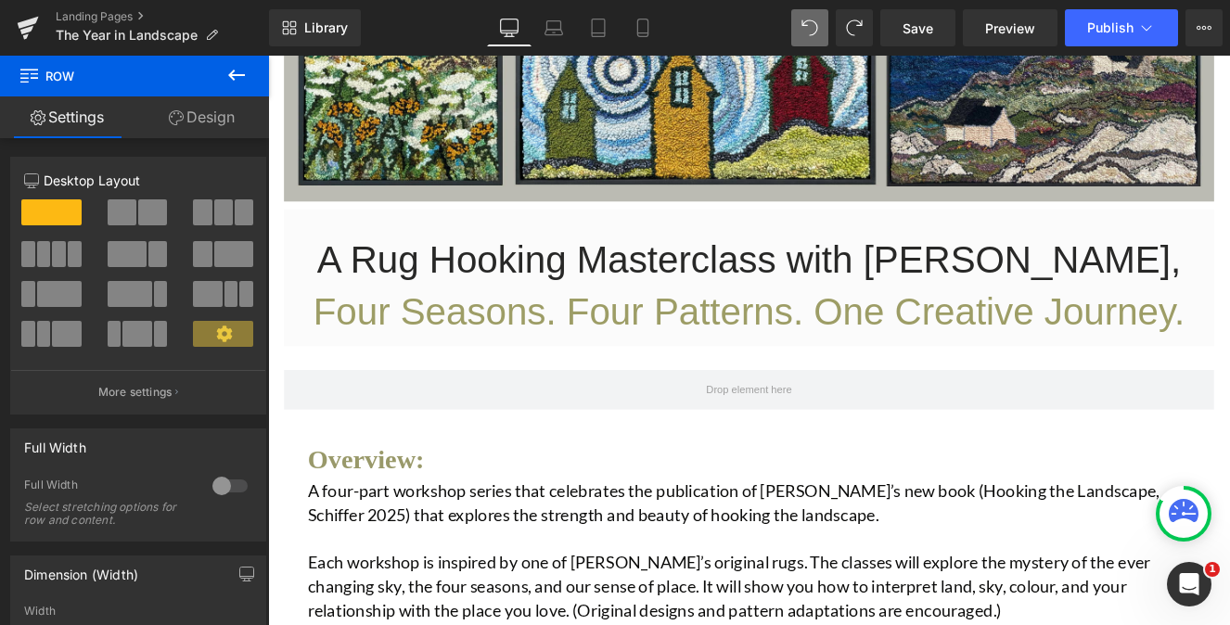
click at [231, 71] on icon at bounding box center [236, 75] width 22 height 22
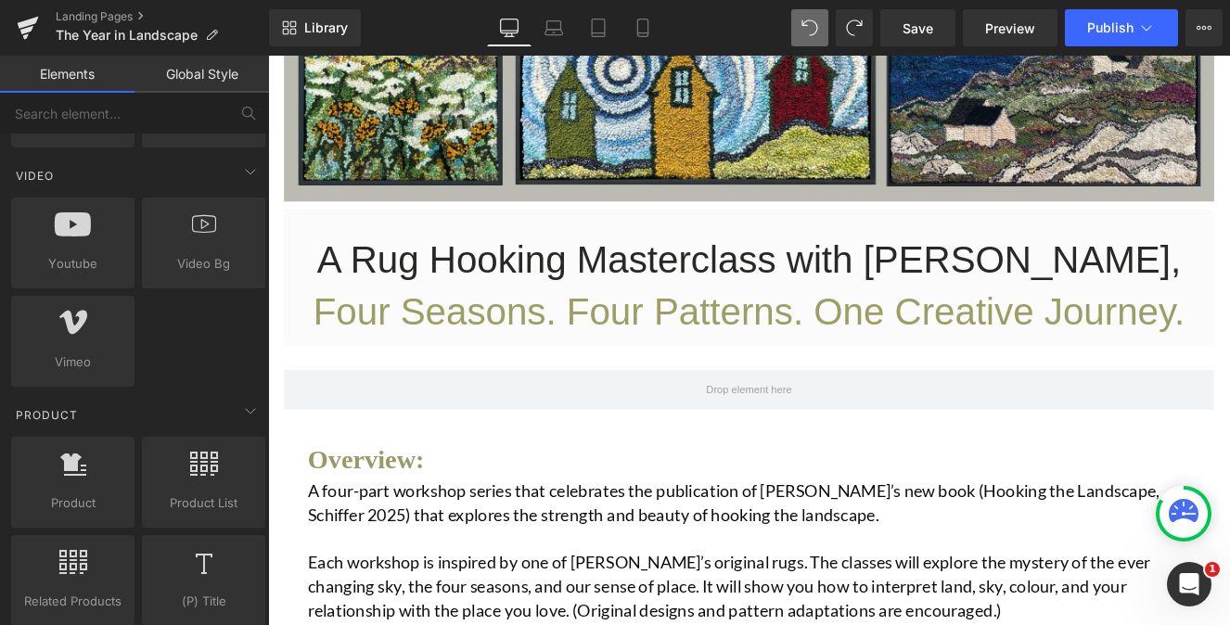
scroll to position [1221, 0]
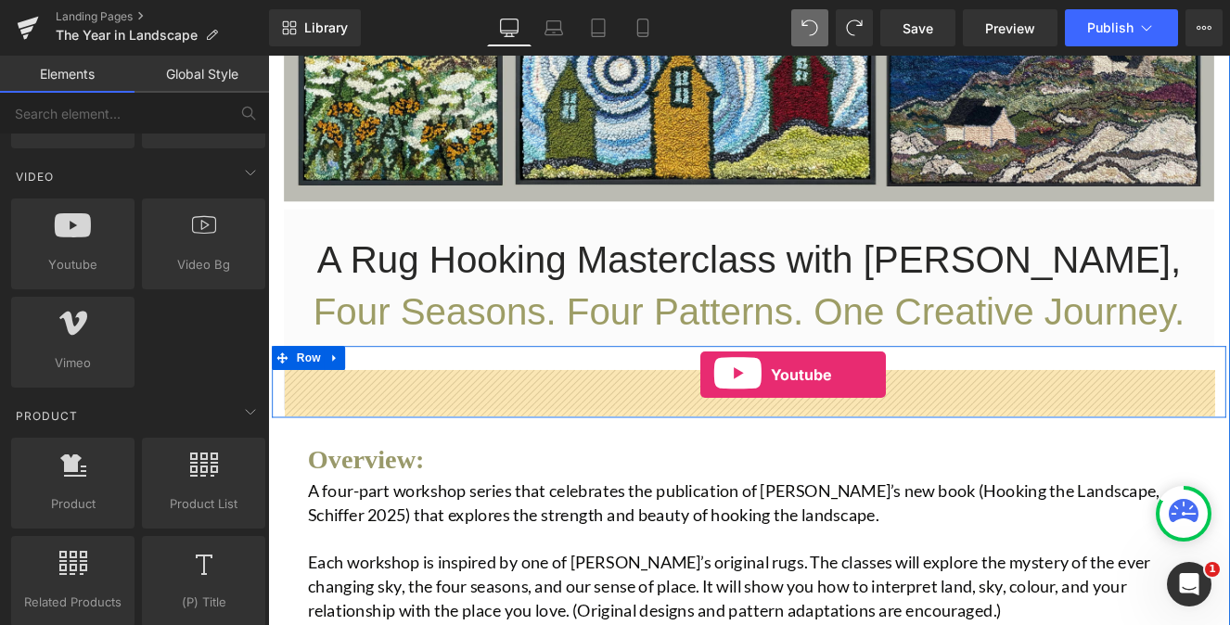
drag, startPoint x: 335, startPoint y: 282, endPoint x: 773, endPoint y: 428, distance: 461.5
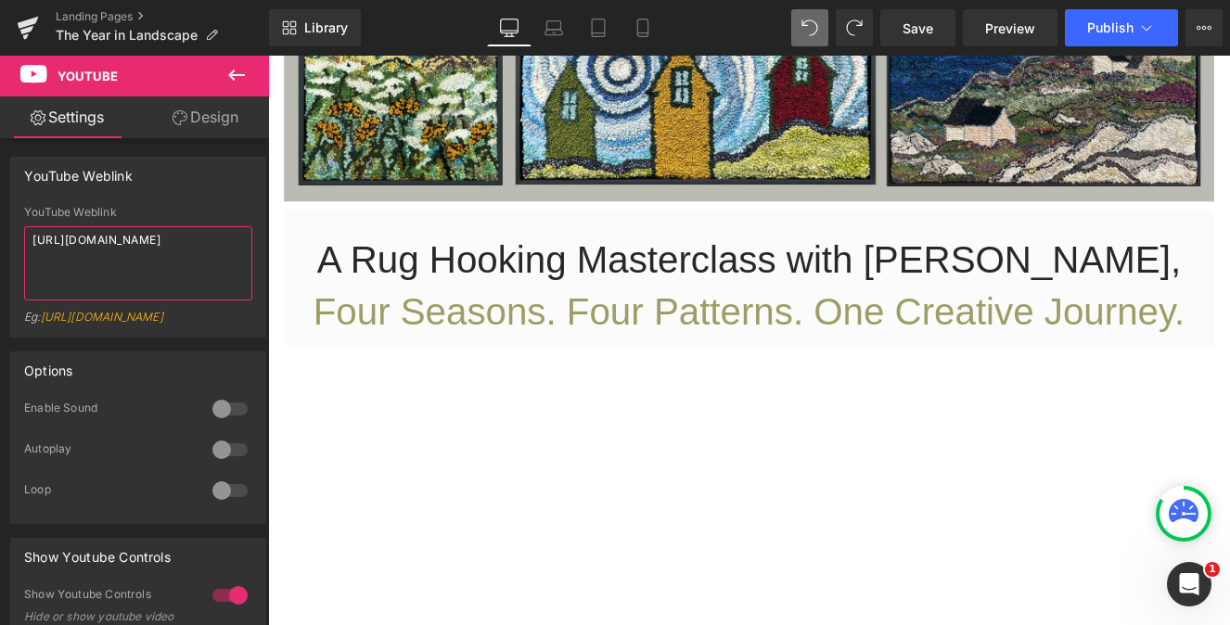
drag, startPoint x: 159, startPoint y: 254, endPoint x: -67, endPoint y: 176, distance: 238.5
click at [0, 176] on html "Youtube You are previewing how the will restyle your page. You can not edit Ele…" at bounding box center [615, 312] width 1230 height 625
paste textarea "[DOMAIN_NAME][URL]"
type textarea "[URL][DOMAIN_NAME]"
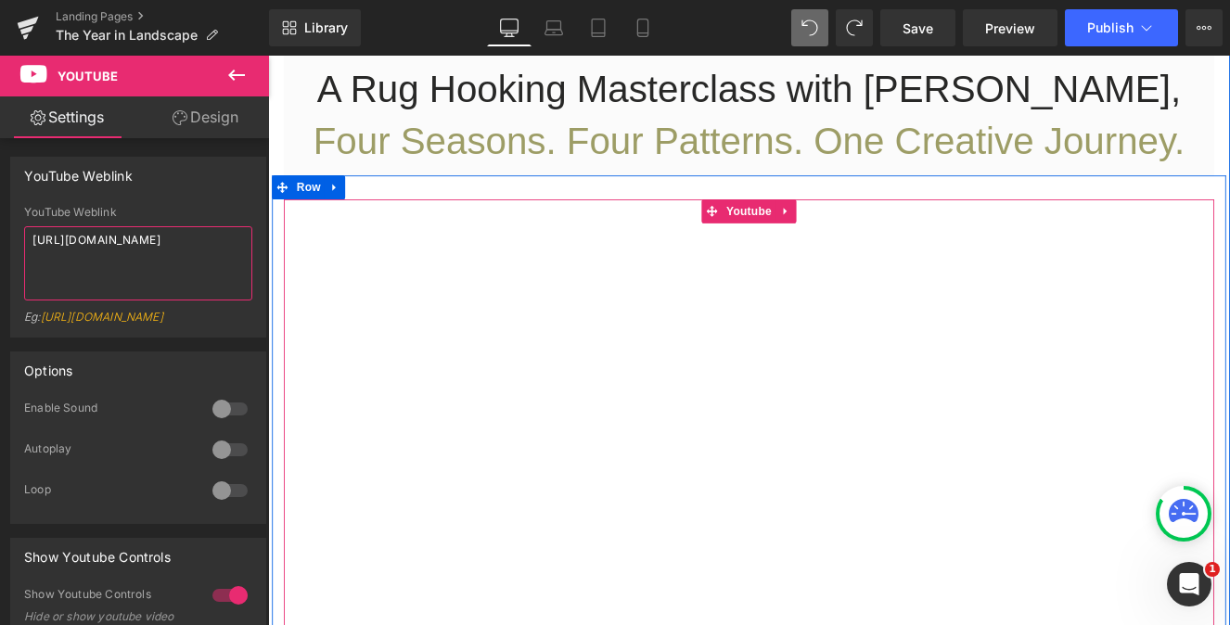
scroll to position [941, 0]
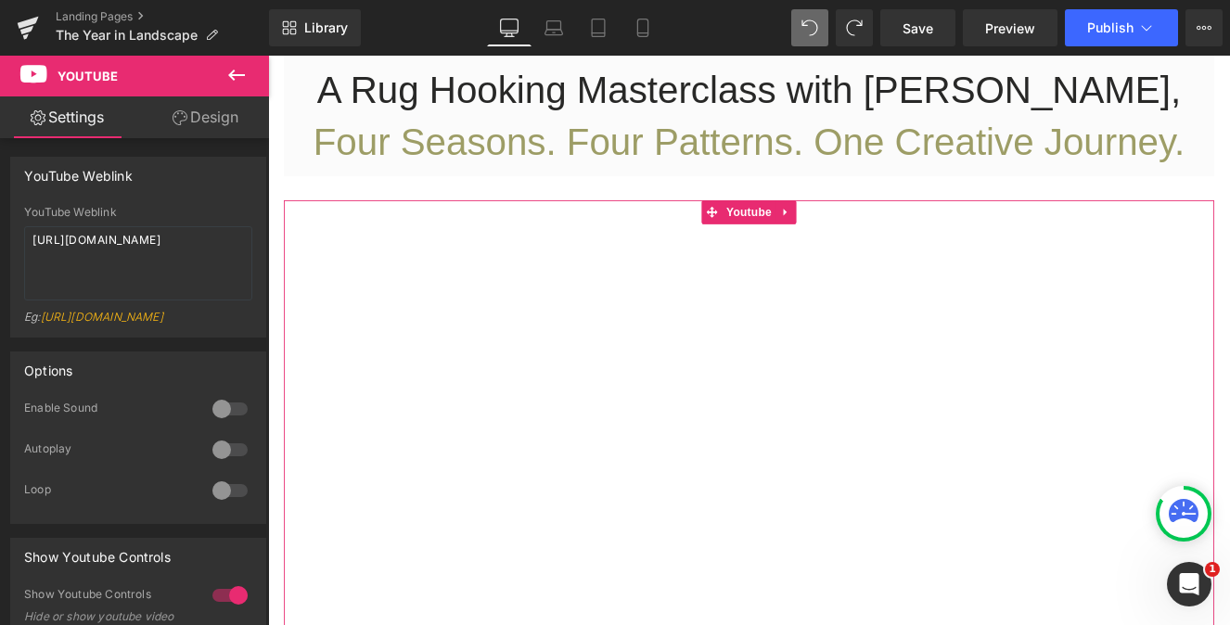
click at [212, 111] on link "Design" at bounding box center [205, 117] width 135 height 42
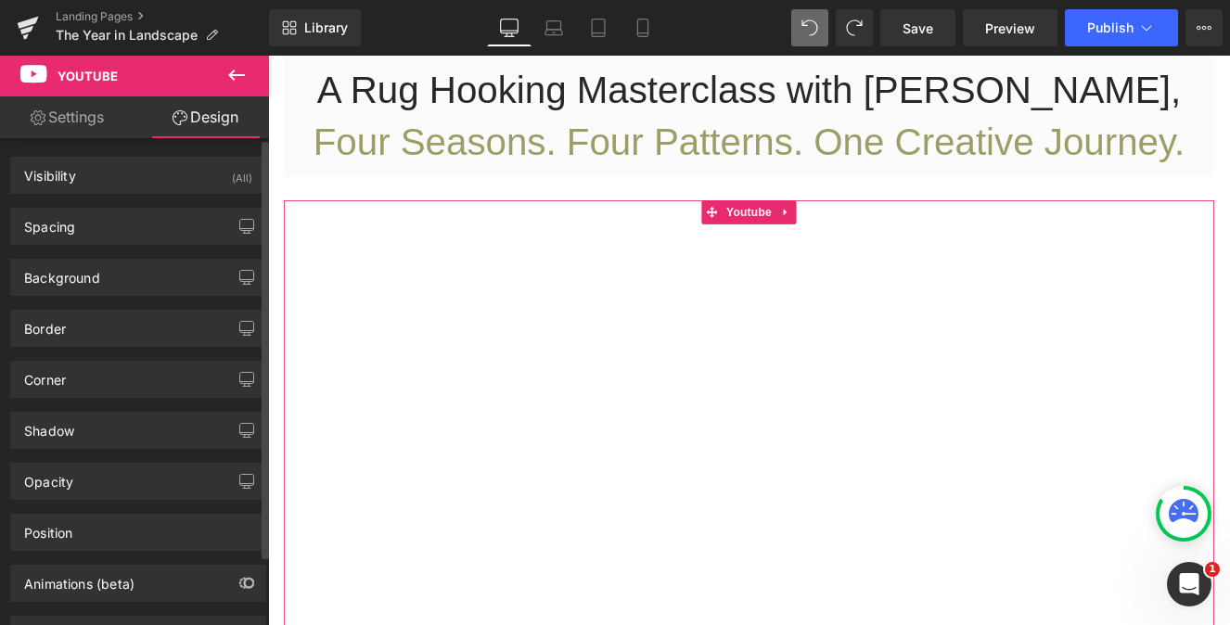
click at [106, 200] on div "Spacing [GEOGRAPHIC_DATA] 0px 0 0px 0 0px 0 0px 0 [GEOGRAPHIC_DATA] 0px 0 0px 0…" at bounding box center [138, 219] width 277 height 51
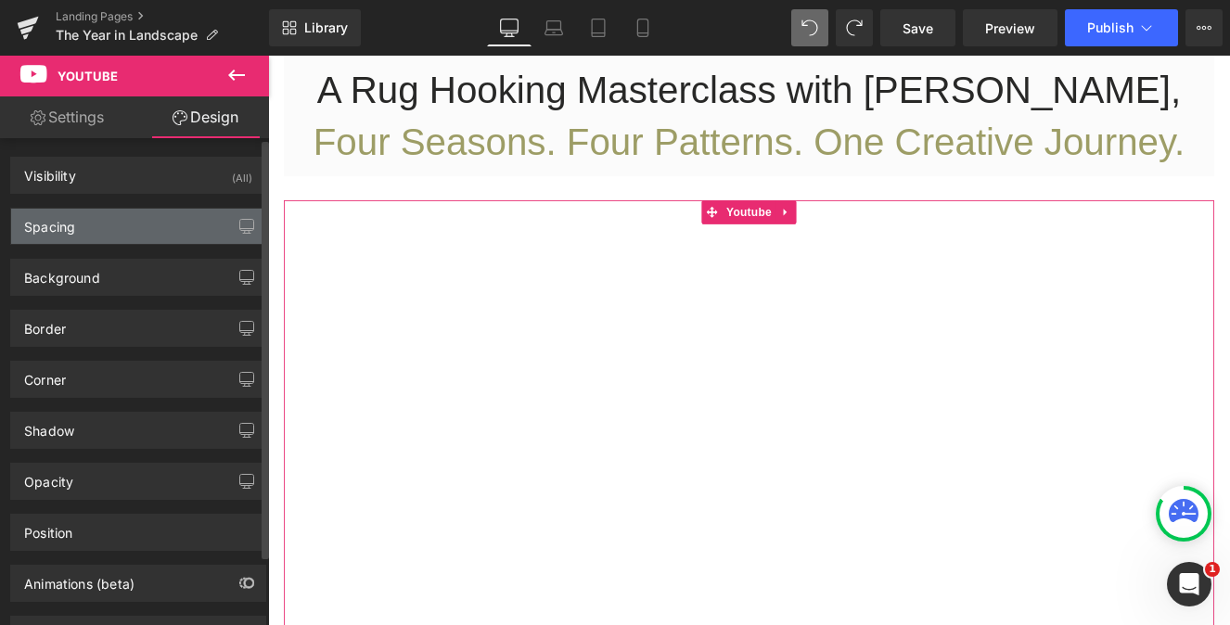
click at [109, 226] on div "Spacing" at bounding box center [138, 226] width 254 height 35
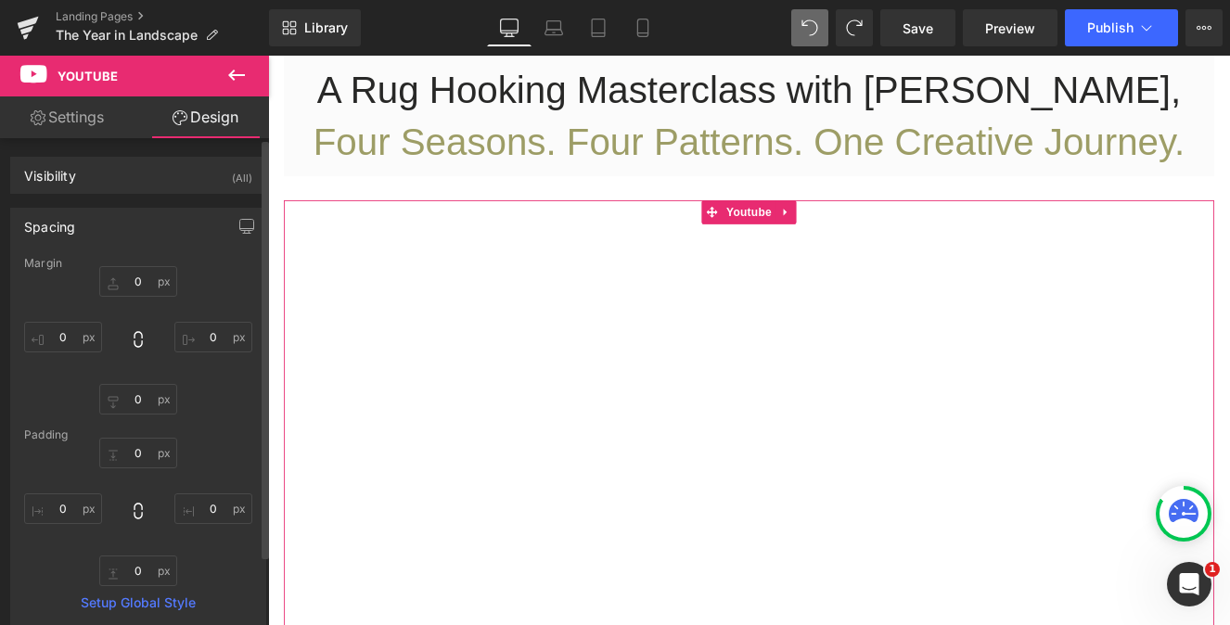
scroll to position [1, 0]
click at [46, 333] on input "0" at bounding box center [63, 336] width 78 height 31
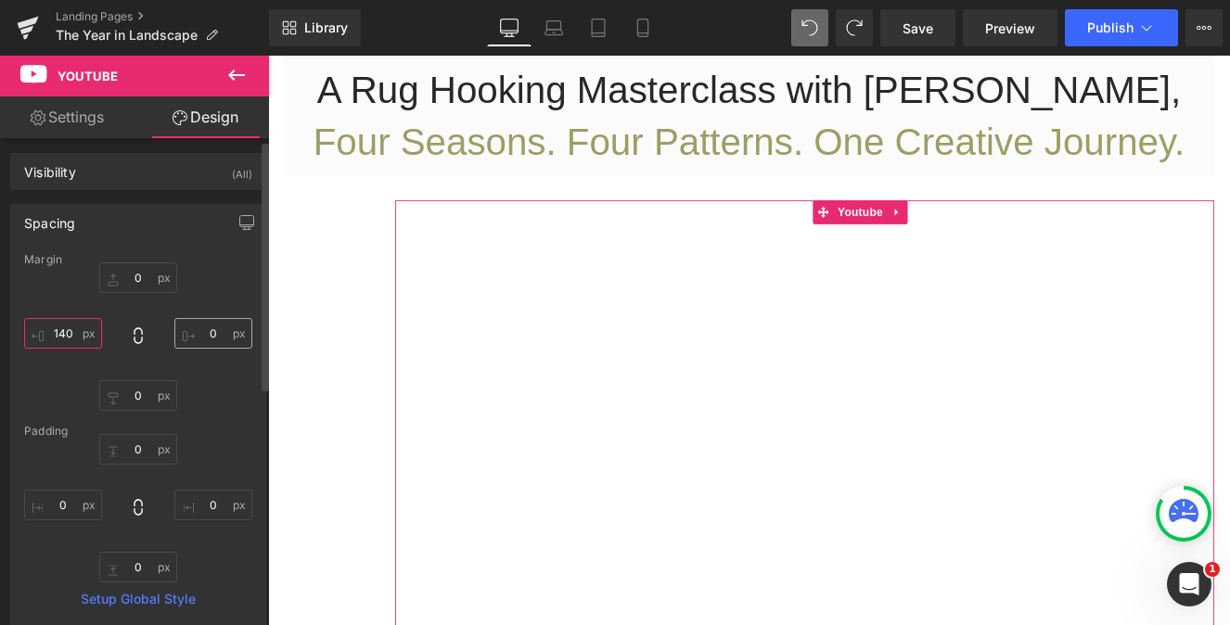
type input "140"
click at [194, 332] on input "0" at bounding box center [213, 333] width 78 height 31
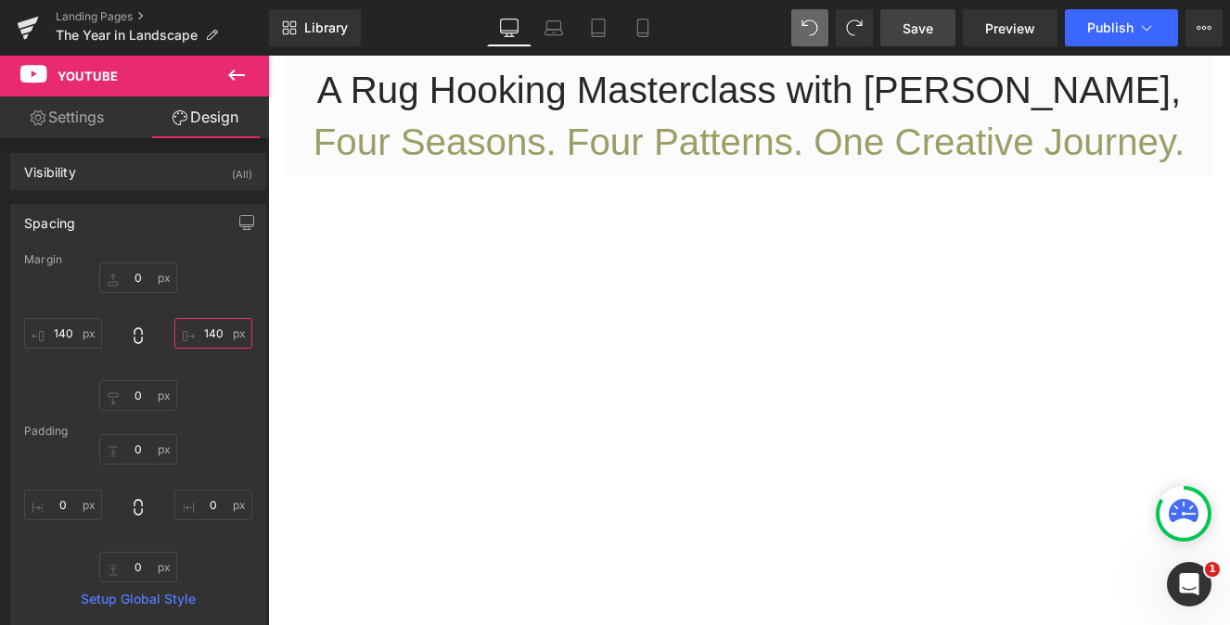
type input "140"
click at [908, 23] on span "Save" at bounding box center [918, 28] width 31 height 19
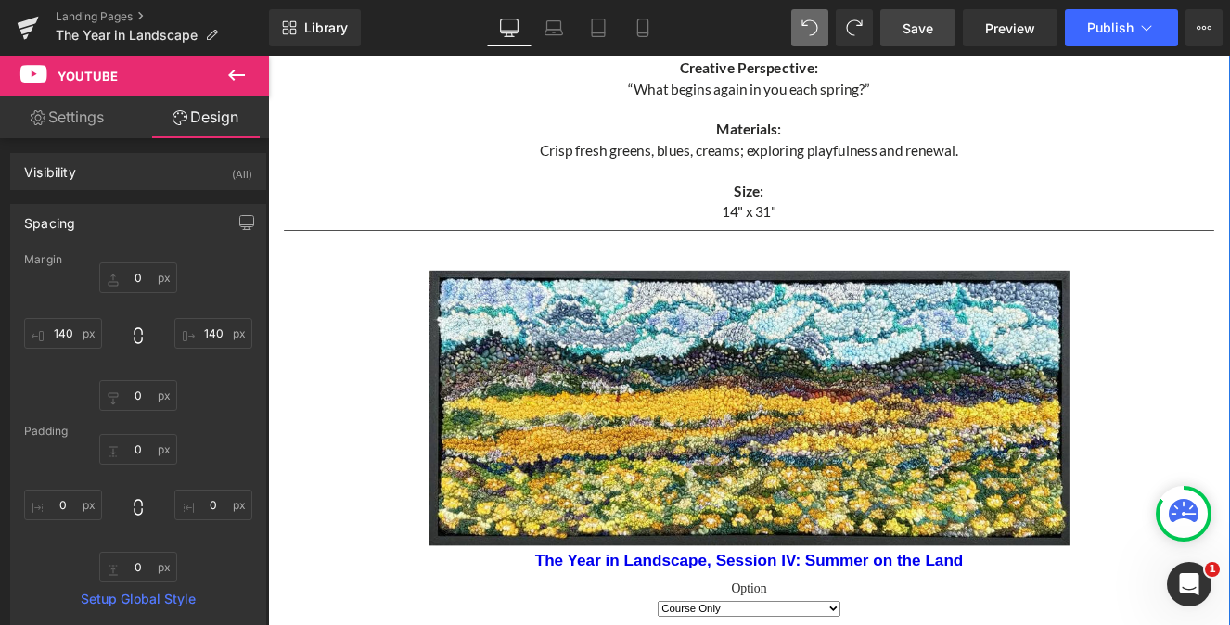
scroll to position [5592, 0]
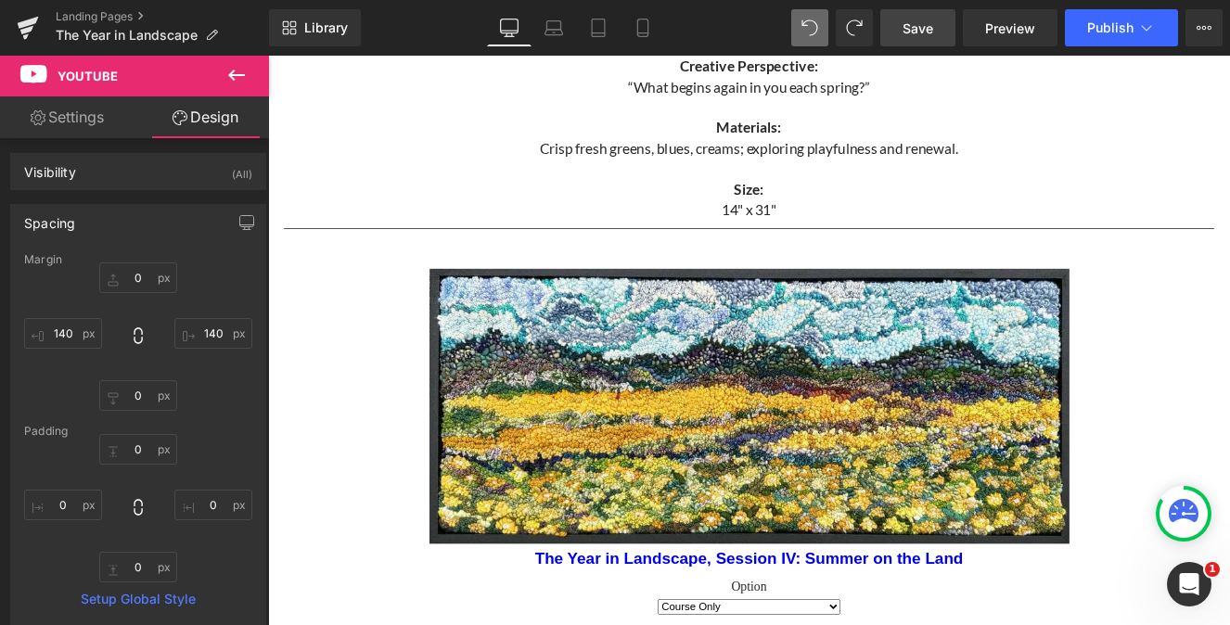
click at [909, 19] on span "Save" at bounding box center [918, 28] width 31 height 19
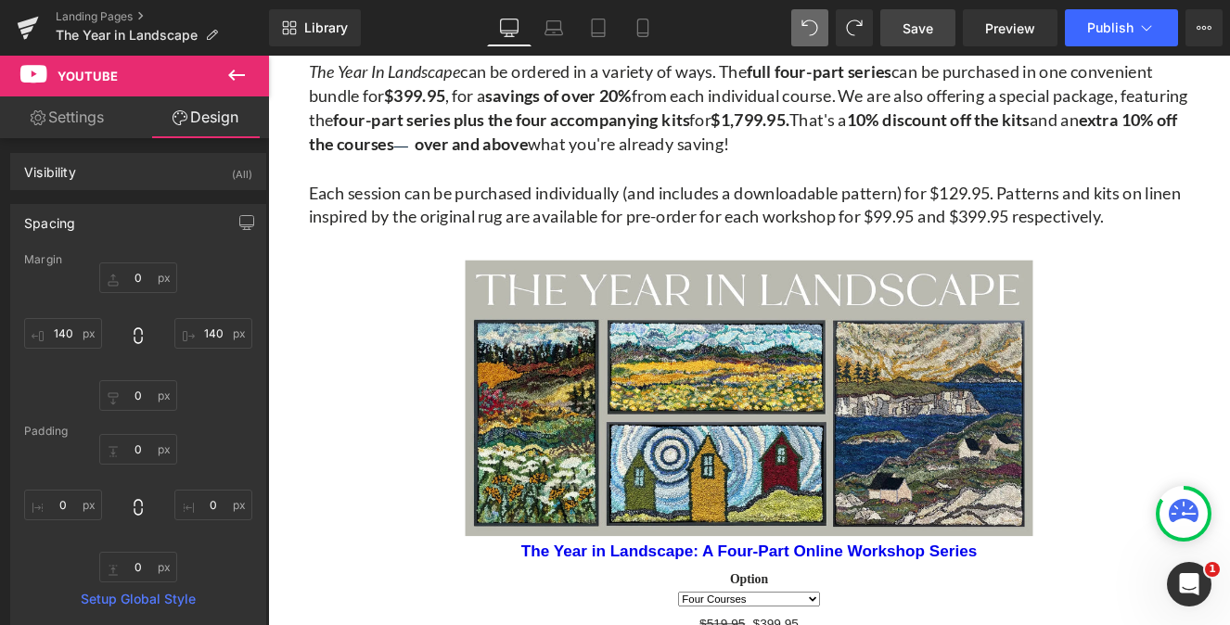
scroll to position [2334, 0]
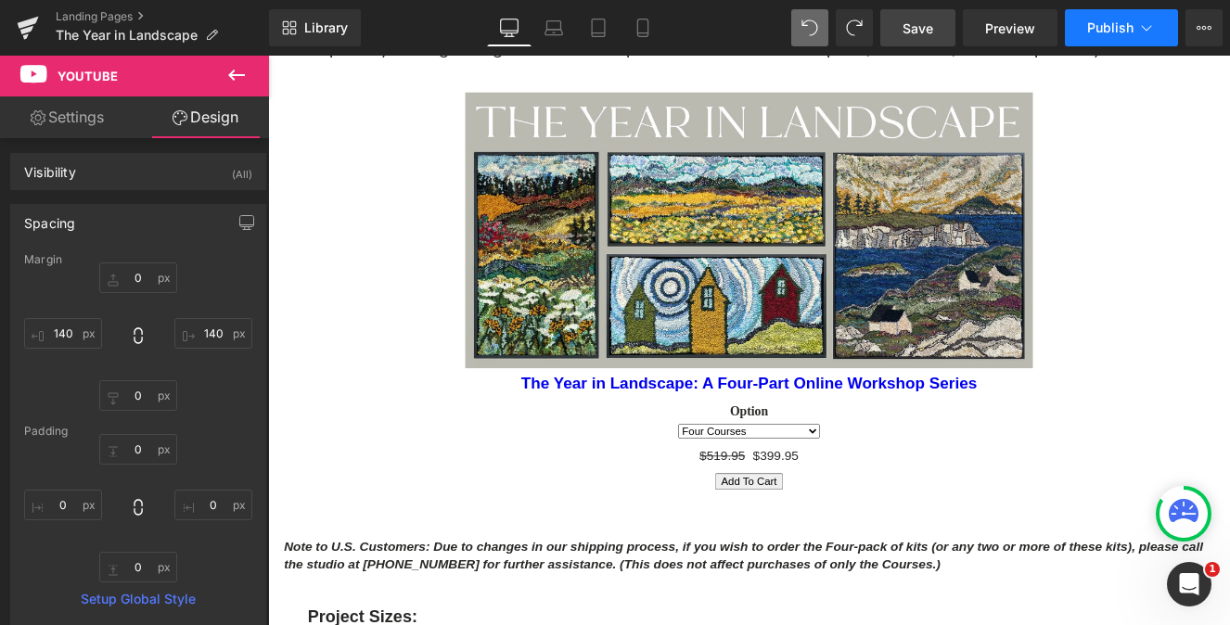
click at [1117, 28] on span "Publish" at bounding box center [1110, 27] width 46 height 15
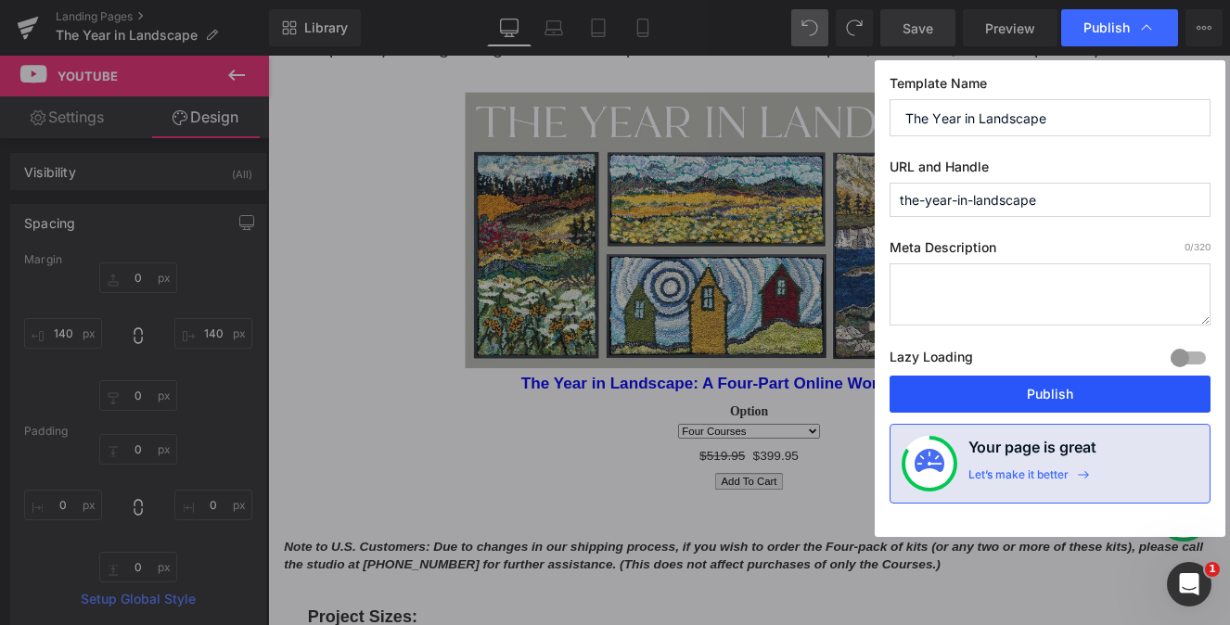
click at [1084, 388] on button "Publish" at bounding box center [1050, 394] width 321 height 37
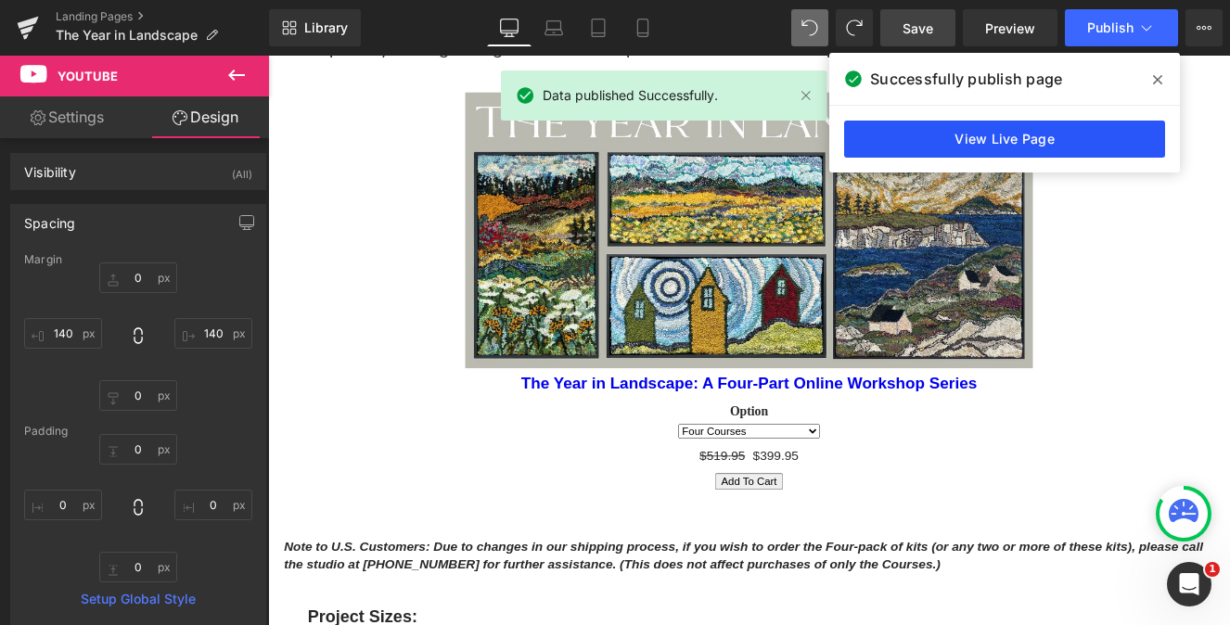
click at [1021, 130] on link "View Live Page" at bounding box center [1004, 139] width 321 height 37
